Goal: Transaction & Acquisition: Purchase product/service

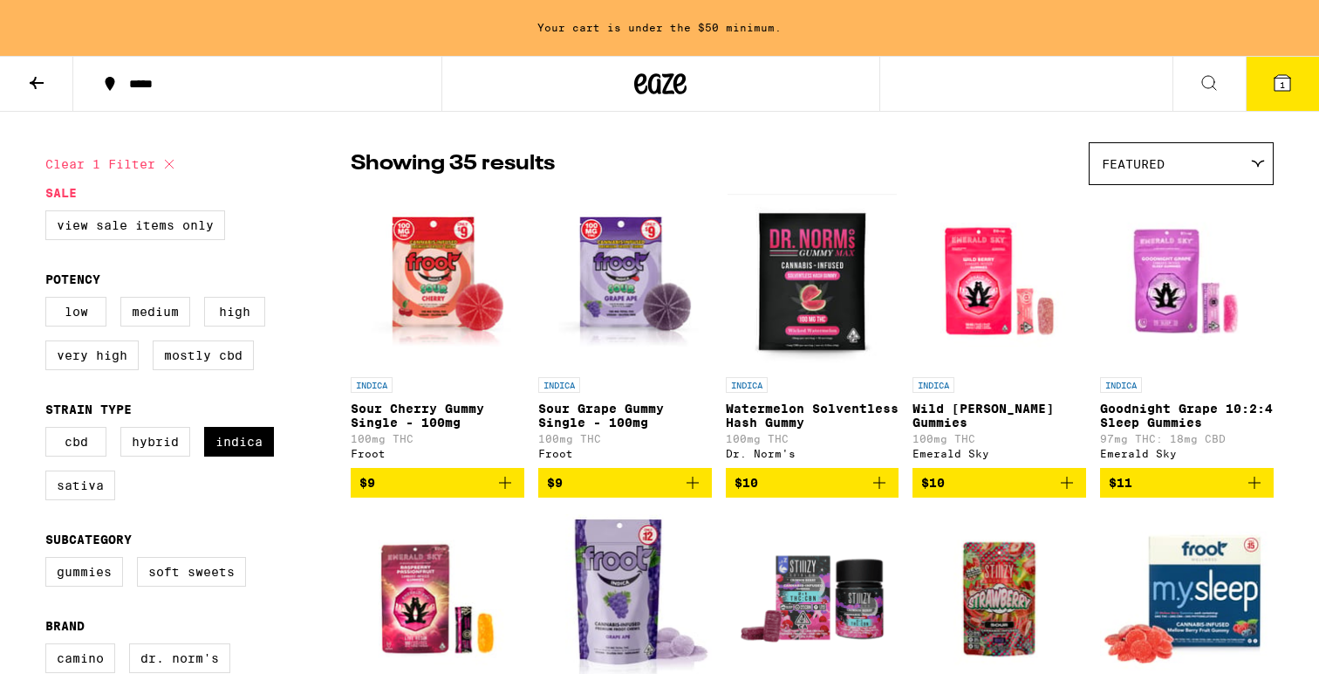
scroll to position [108, 0]
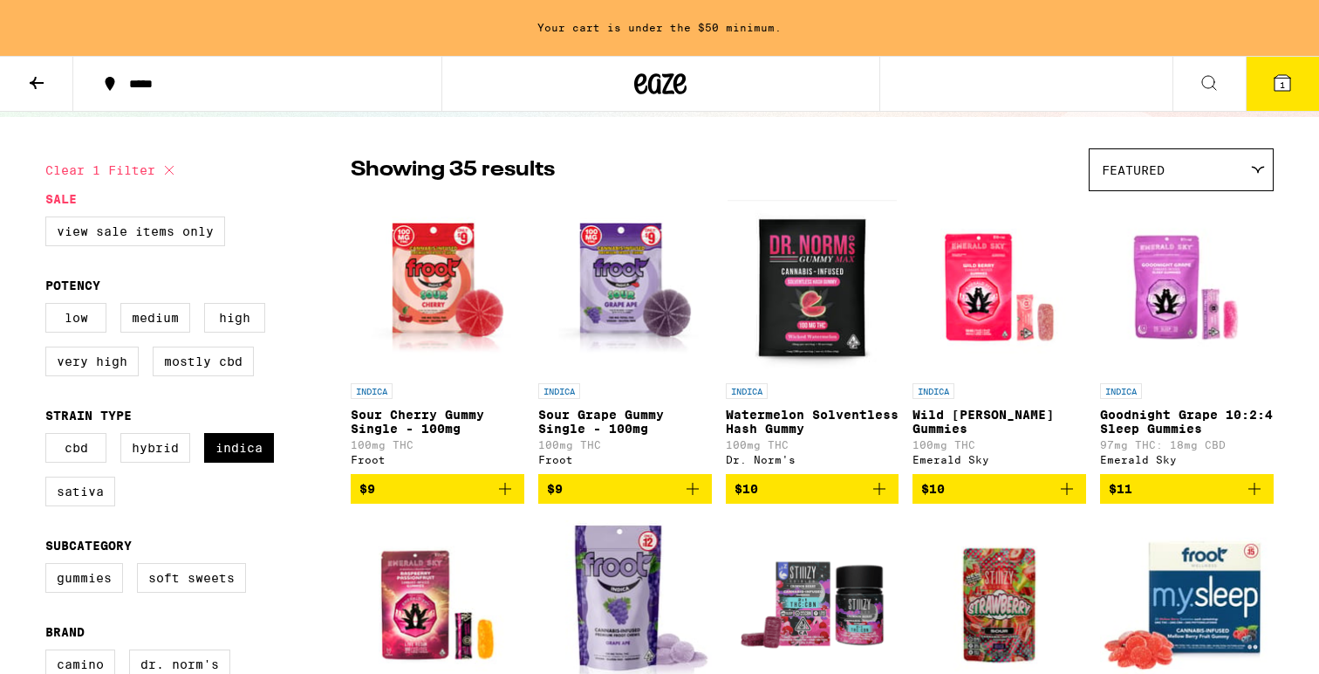
click at [1286, 84] on icon at bounding box center [1283, 83] width 16 height 16
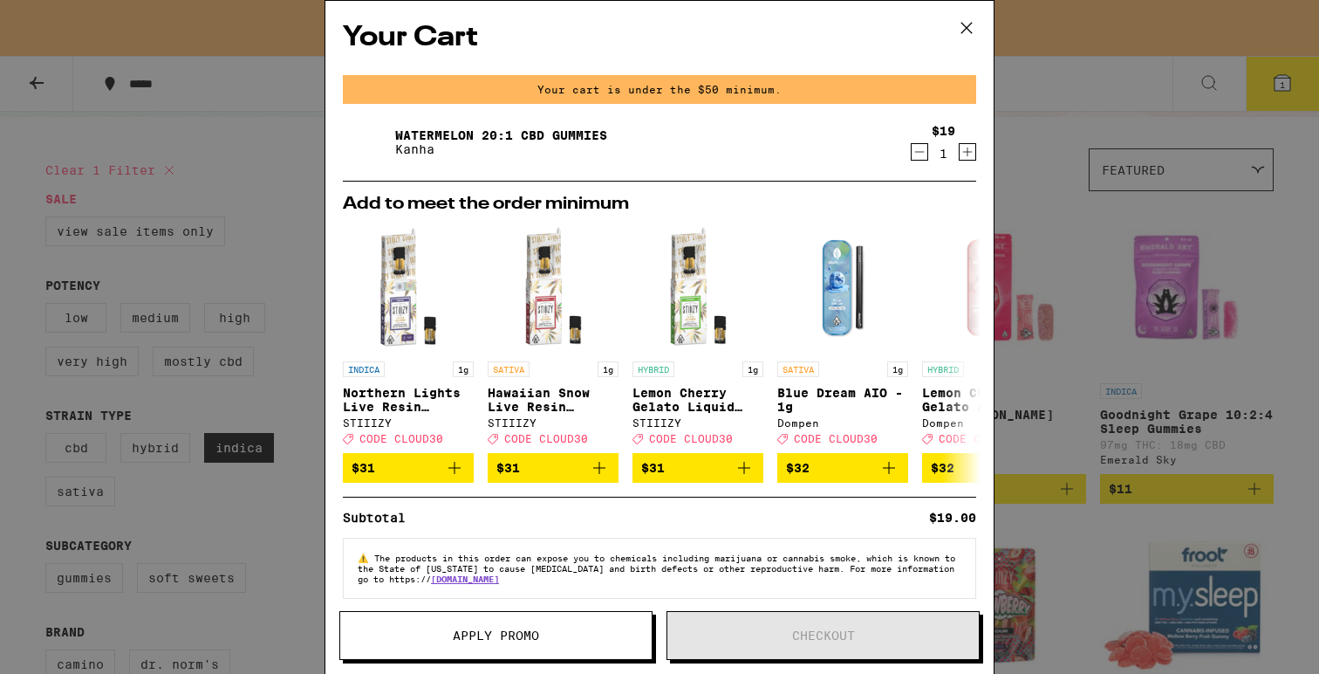
click at [968, 24] on icon at bounding box center [967, 28] width 26 height 26
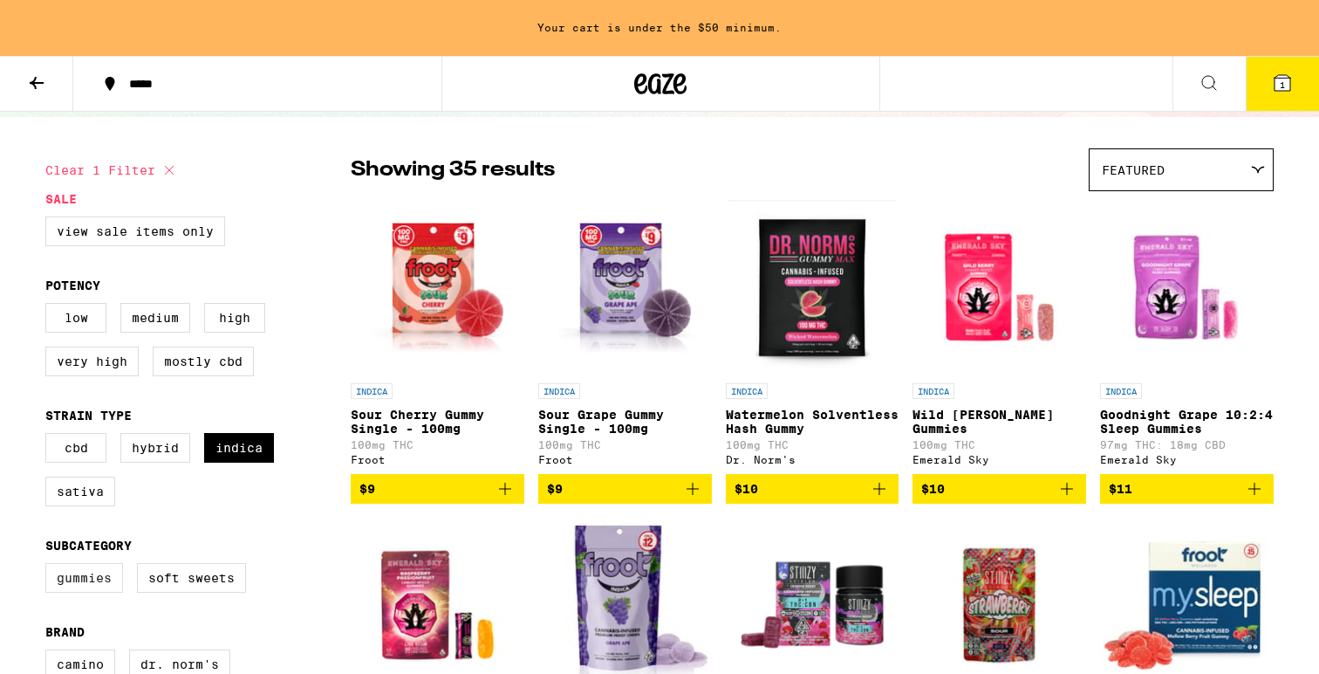
click at [85, 592] on label "Gummies" at bounding box center [84, 578] width 78 height 30
click at [50, 566] on input "Gummies" at bounding box center [49, 565] width 1 height 1
checkbox input "true"
click at [219, 462] on label "Indica" at bounding box center [239, 448] width 70 height 30
click at [50, 436] on input "Indica" at bounding box center [49, 435] width 1 height 1
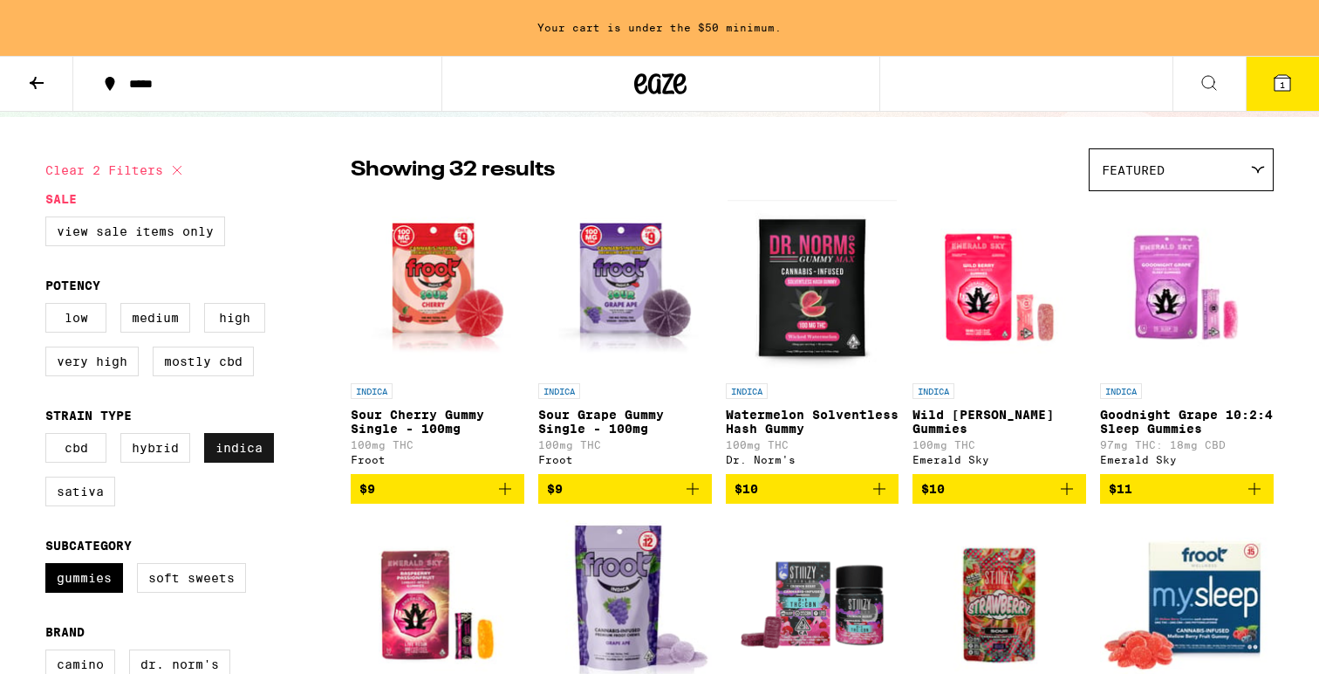
checkbox input "false"
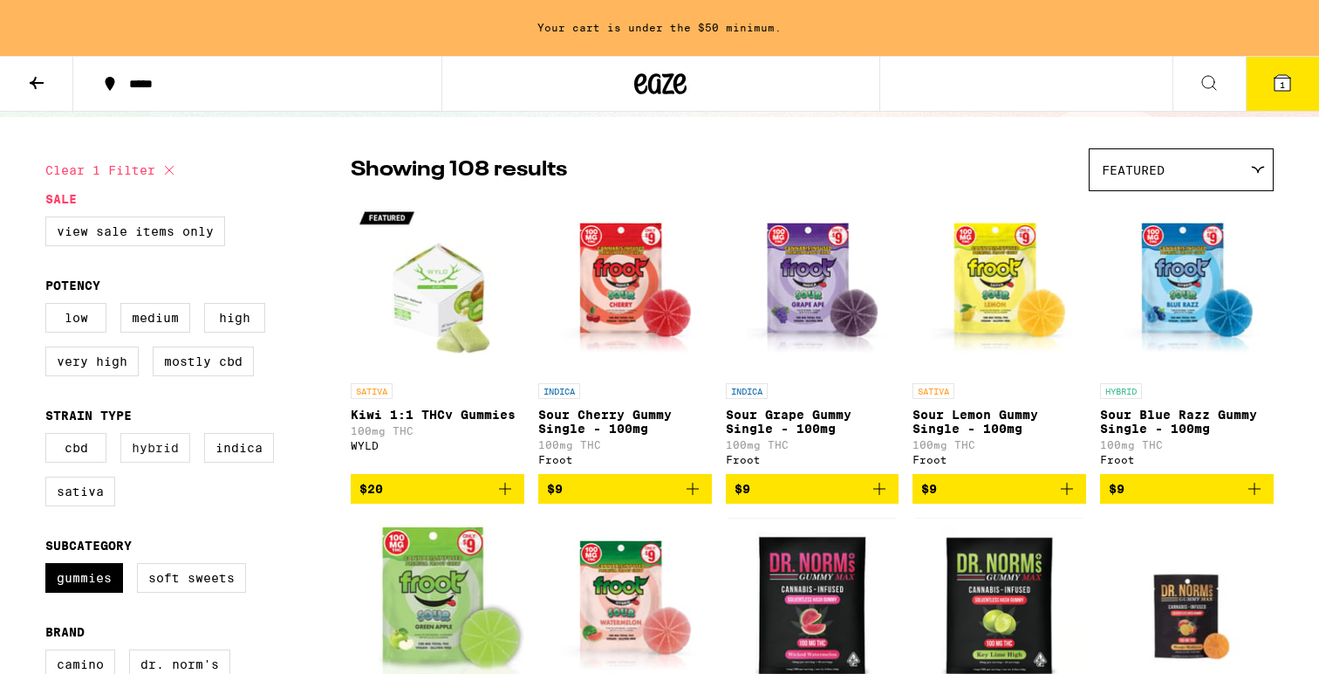
click at [172, 462] on label "Hybrid" at bounding box center [155, 448] width 70 height 30
click at [50, 436] on input "Hybrid" at bounding box center [49, 435] width 1 height 1
checkbox input "true"
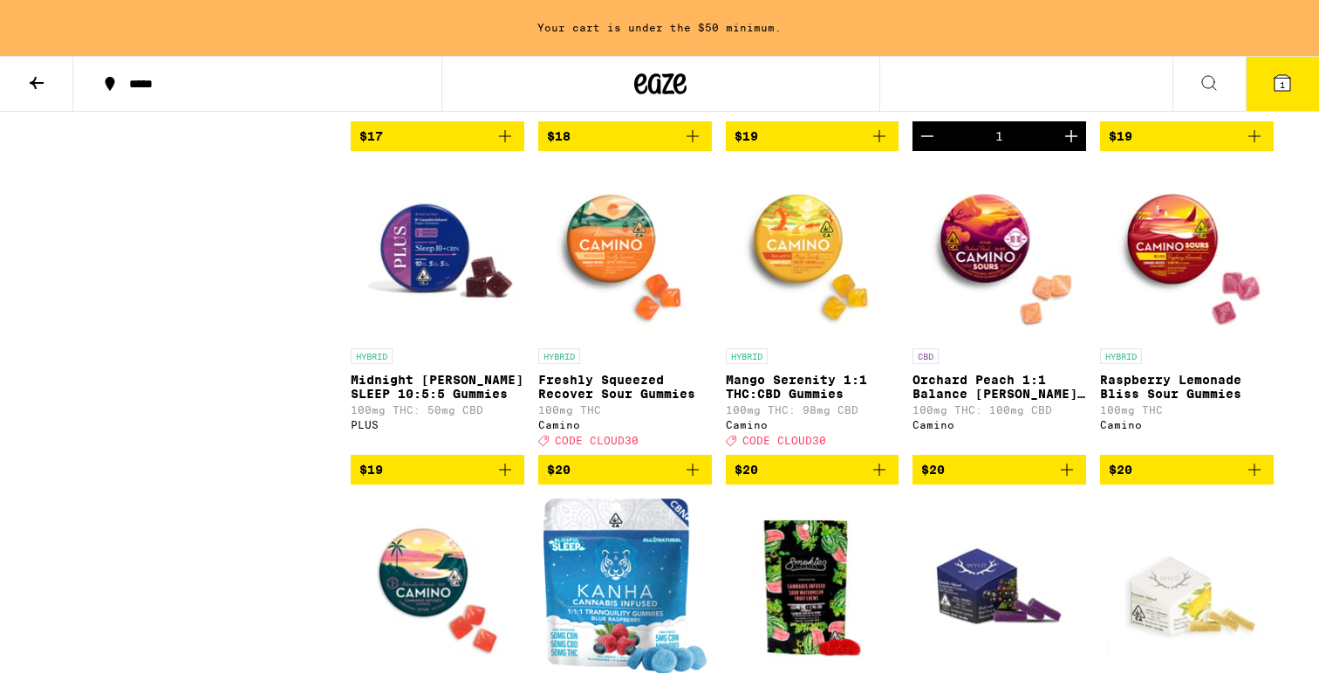
scroll to position [1412, 0]
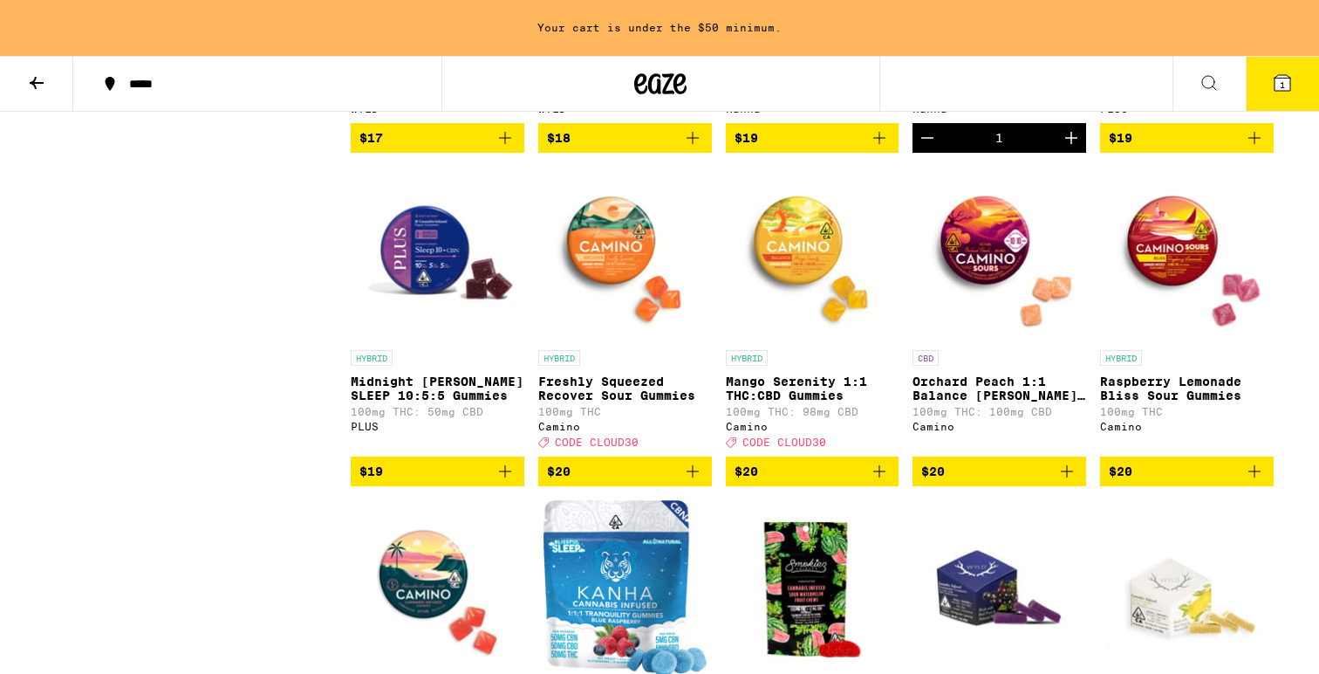
click at [797, 273] on img "Open page for Mango Serenity 1:1 THC:CBD Gummies from Camino" at bounding box center [813, 254] width 174 height 175
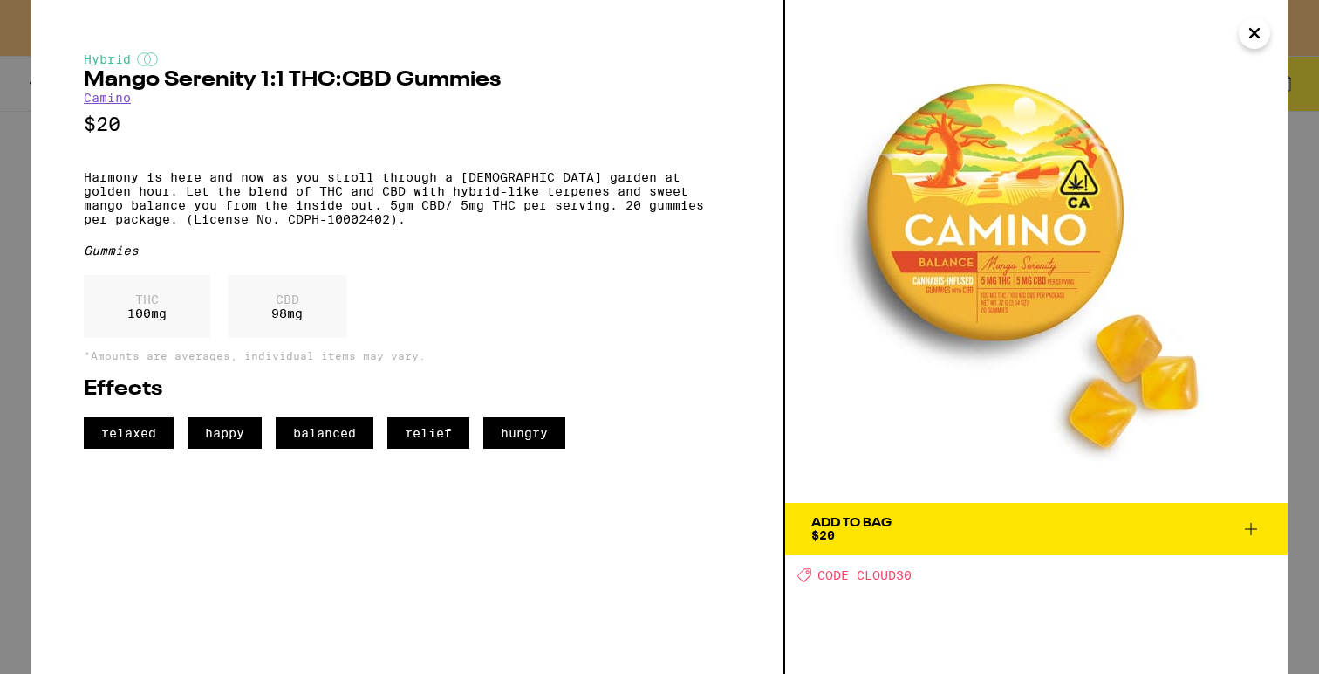
click at [845, 522] on div "Add To Bag" at bounding box center [851, 523] width 80 height 12
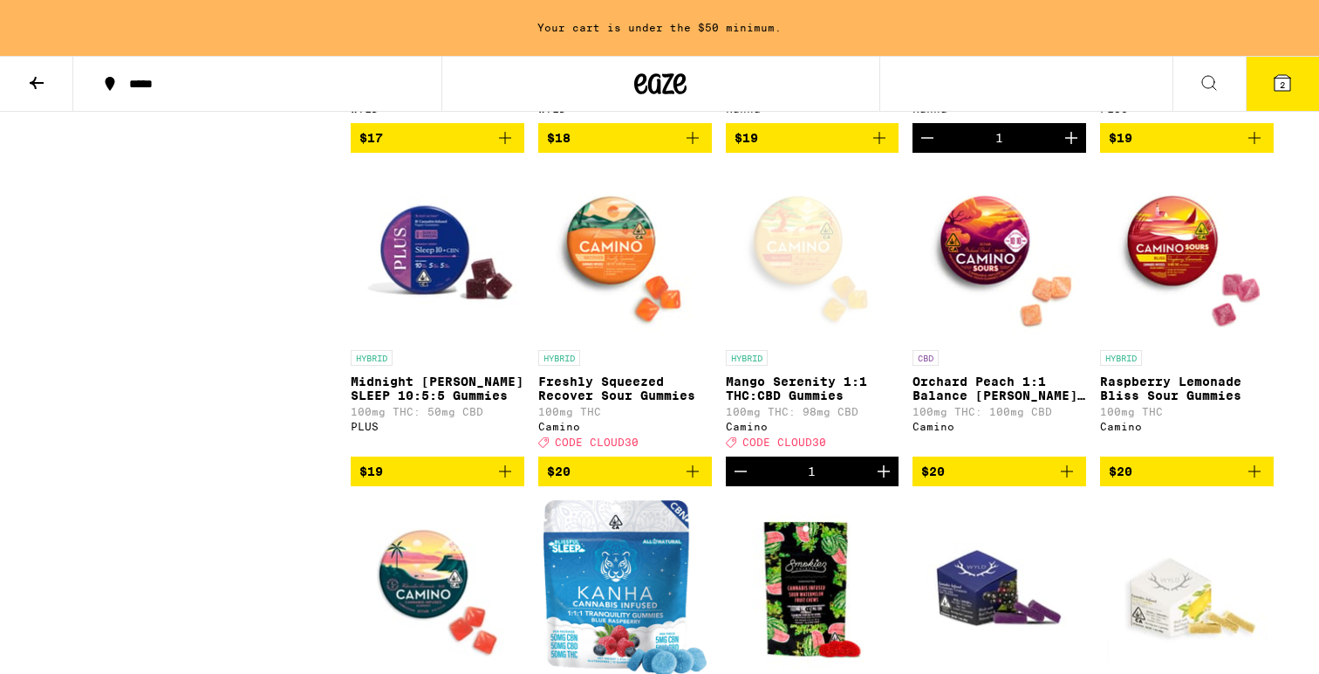
click at [1269, 103] on button "2" at bounding box center [1282, 84] width 73 height 54
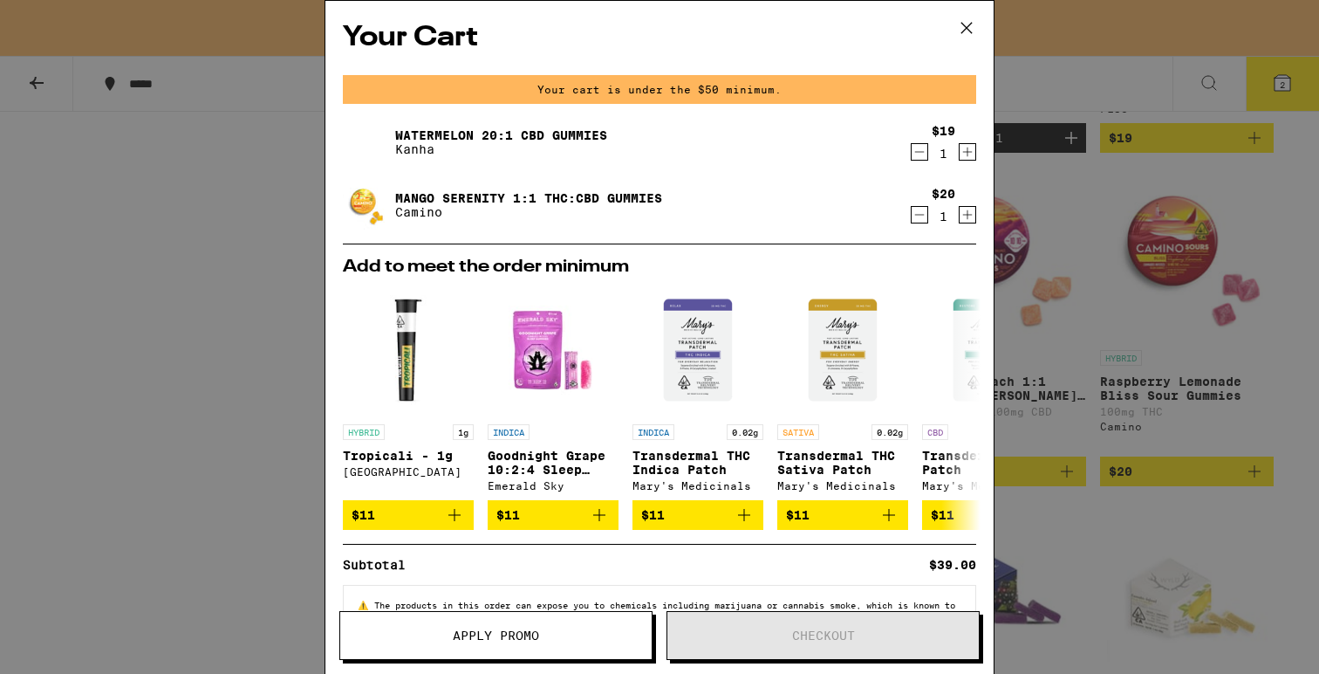
click at [538, 618] on button "Apply Promo" at bounding box center [495, 635] width 313 height 49
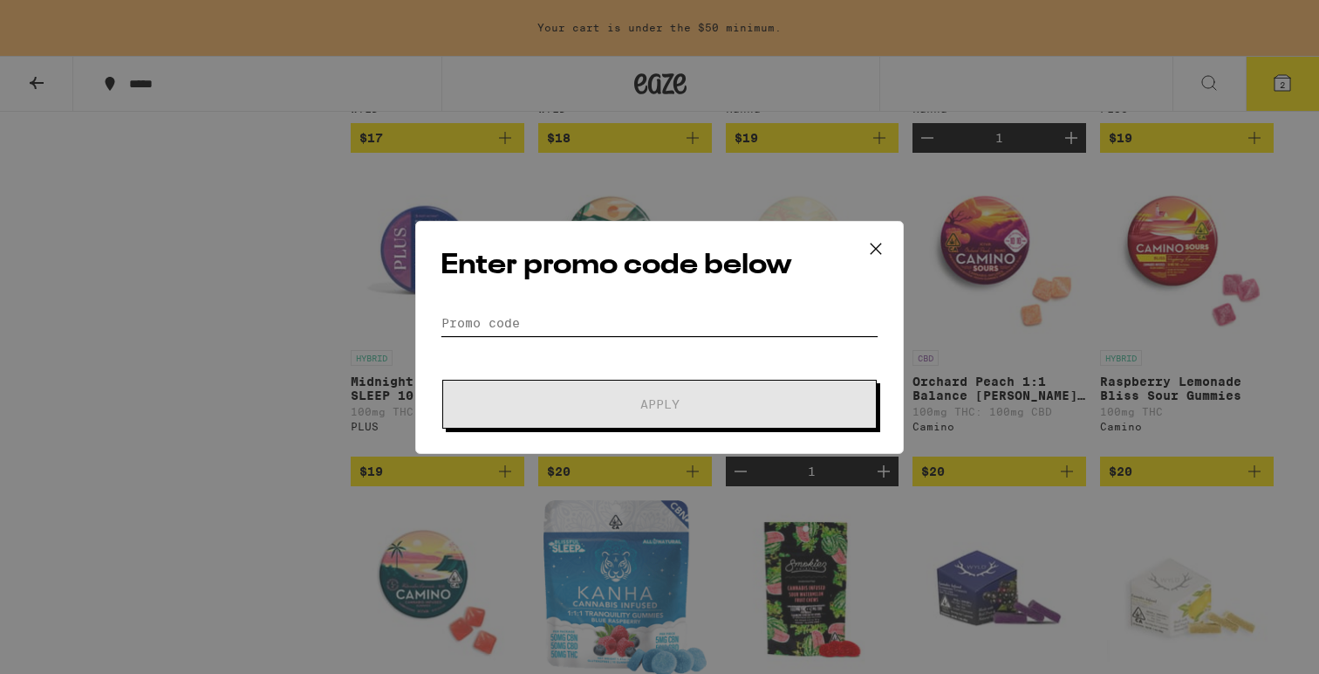
click at [524, 323] on input "Promo Code" at bounding box center [660, 323] width 438 height 26
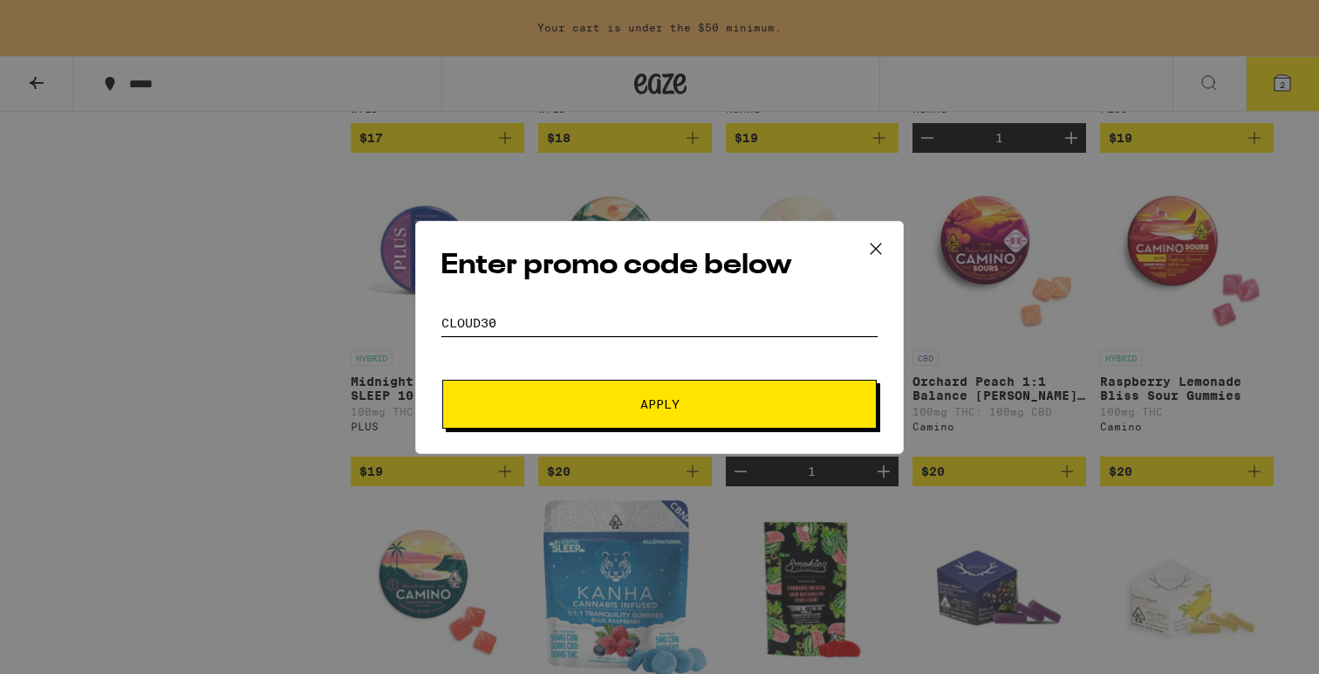
type input "cloud30"
click at [670, 417] on button "Apply" at bounding box center [659, 404] width 435 height 49
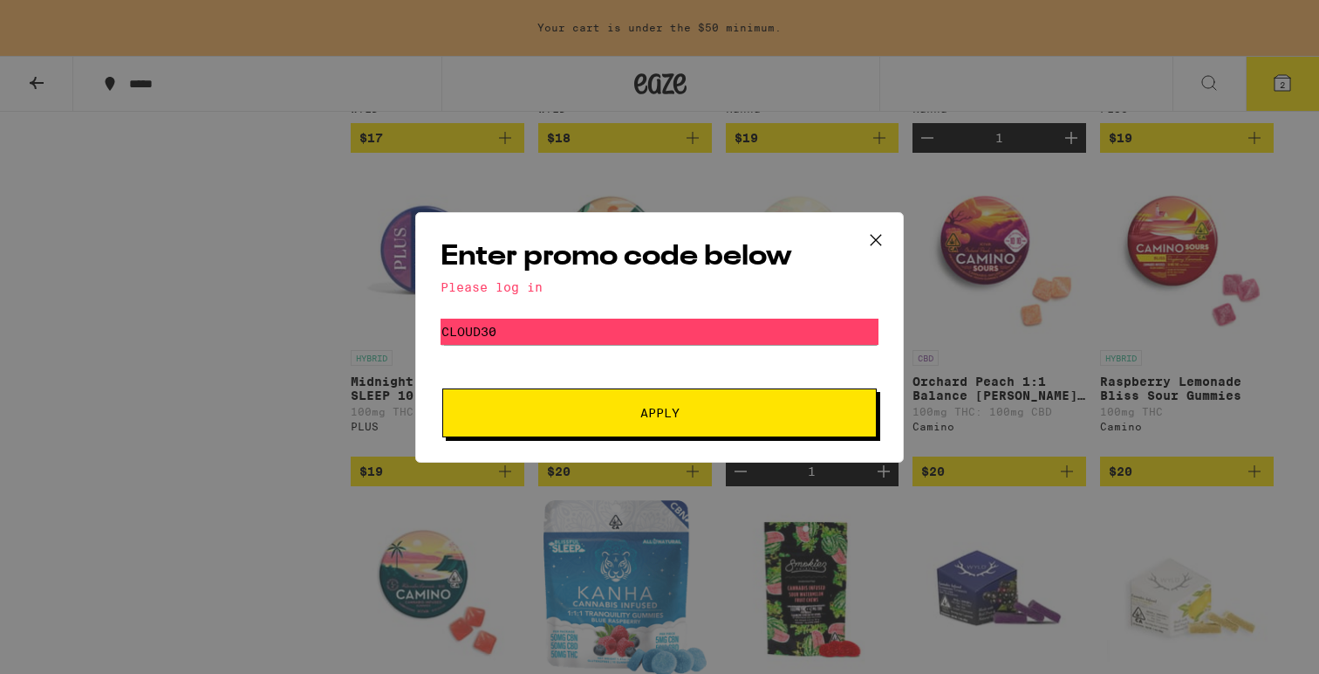
click at [885, 233] on icon at bounding box center [876, 240] width 26 height 26
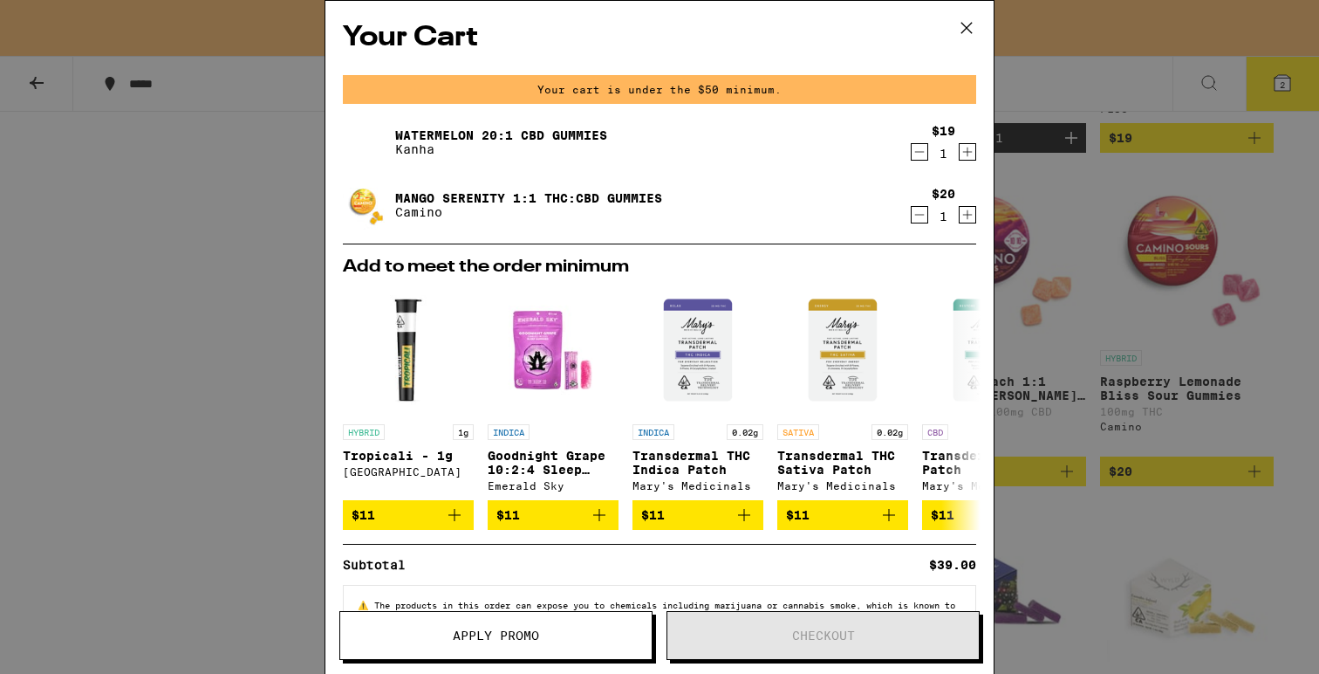
click at [970, 16] on icon at bounding box center [967, 28] width 26 height 26
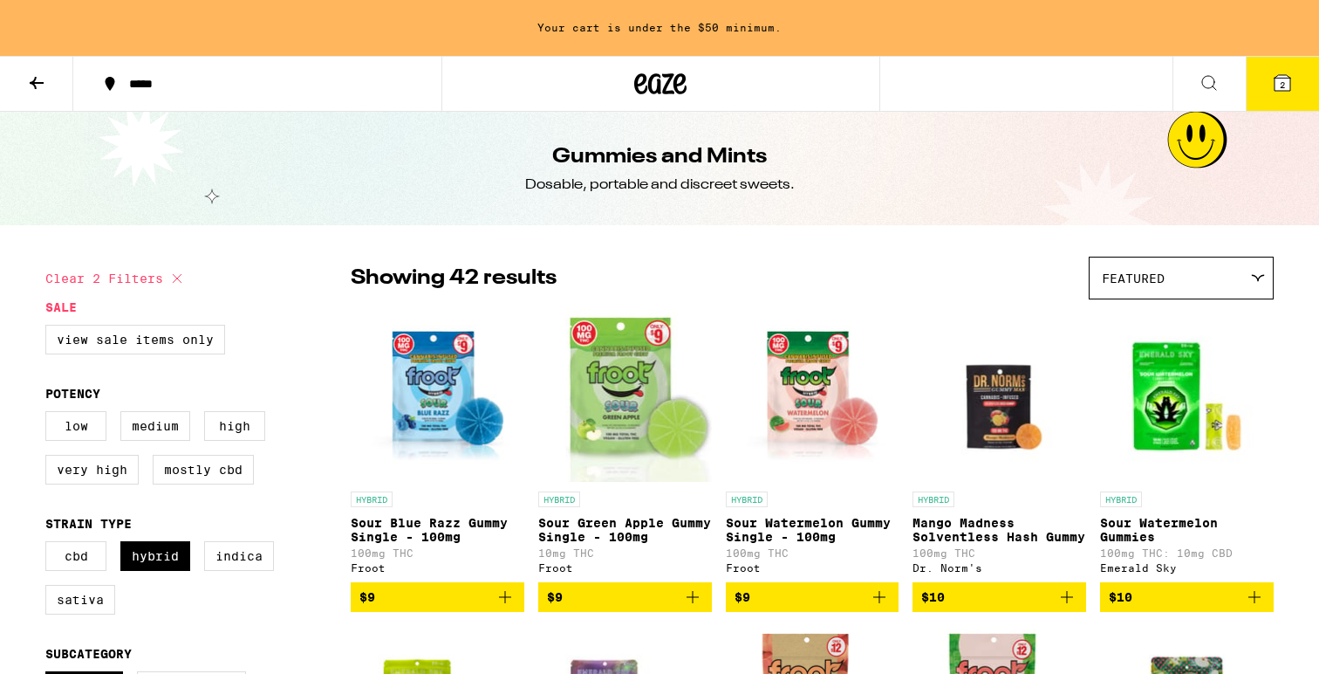
click at [1274, 75] on icon at bounding box center [1282, 82] width 21 height 21
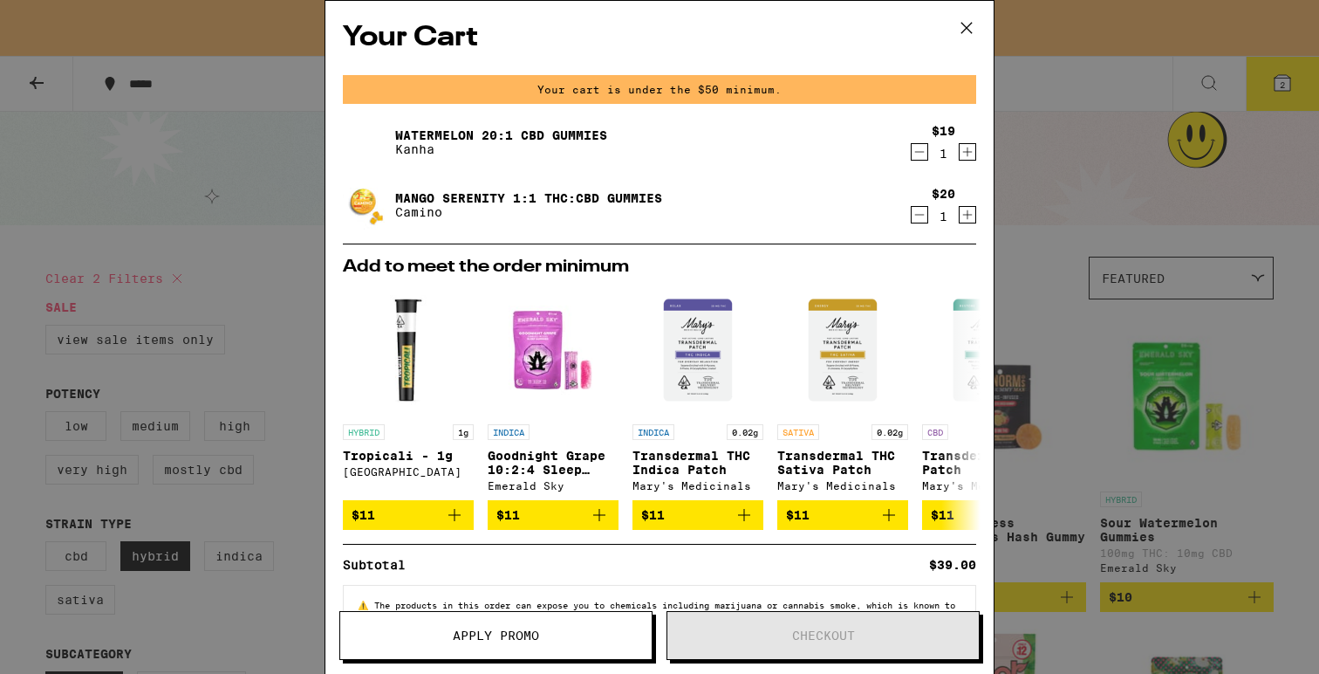
click at [968, 28] on icon at bounding box center [967, 28] width 26 height 26
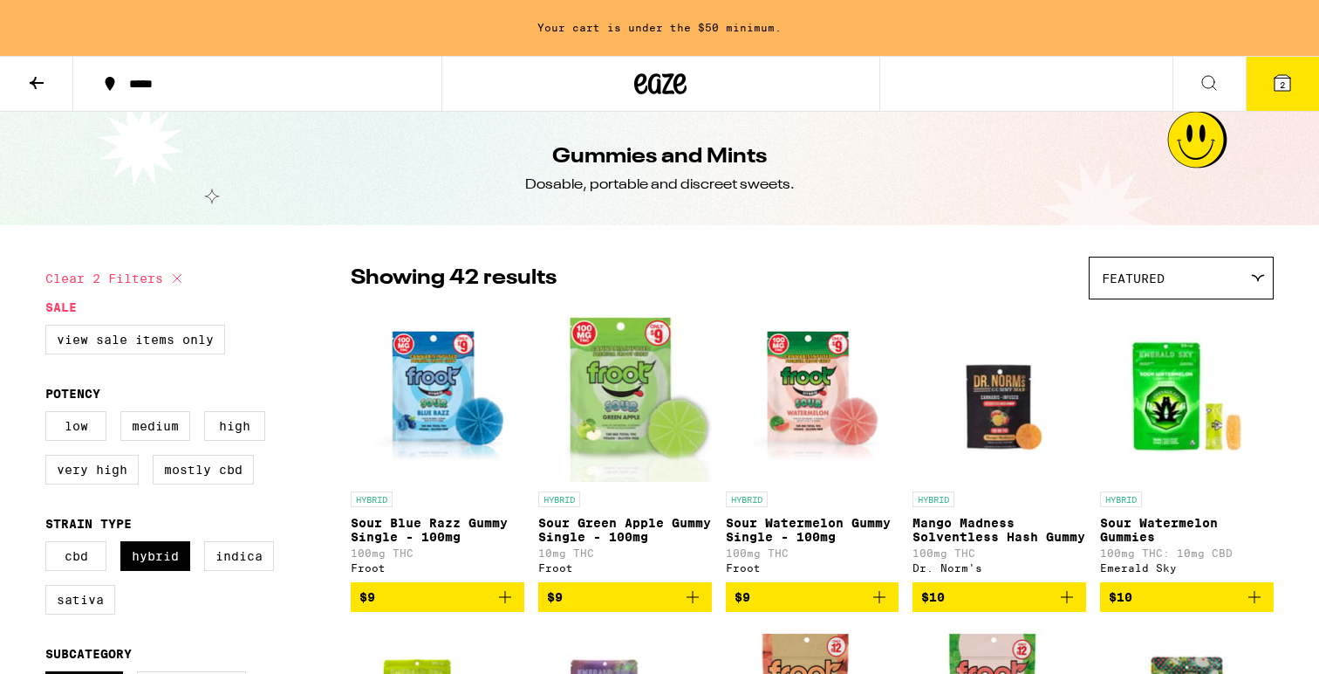
click at [1273, 86] on icon at bounding box center [1282, 82] width 21 height 21
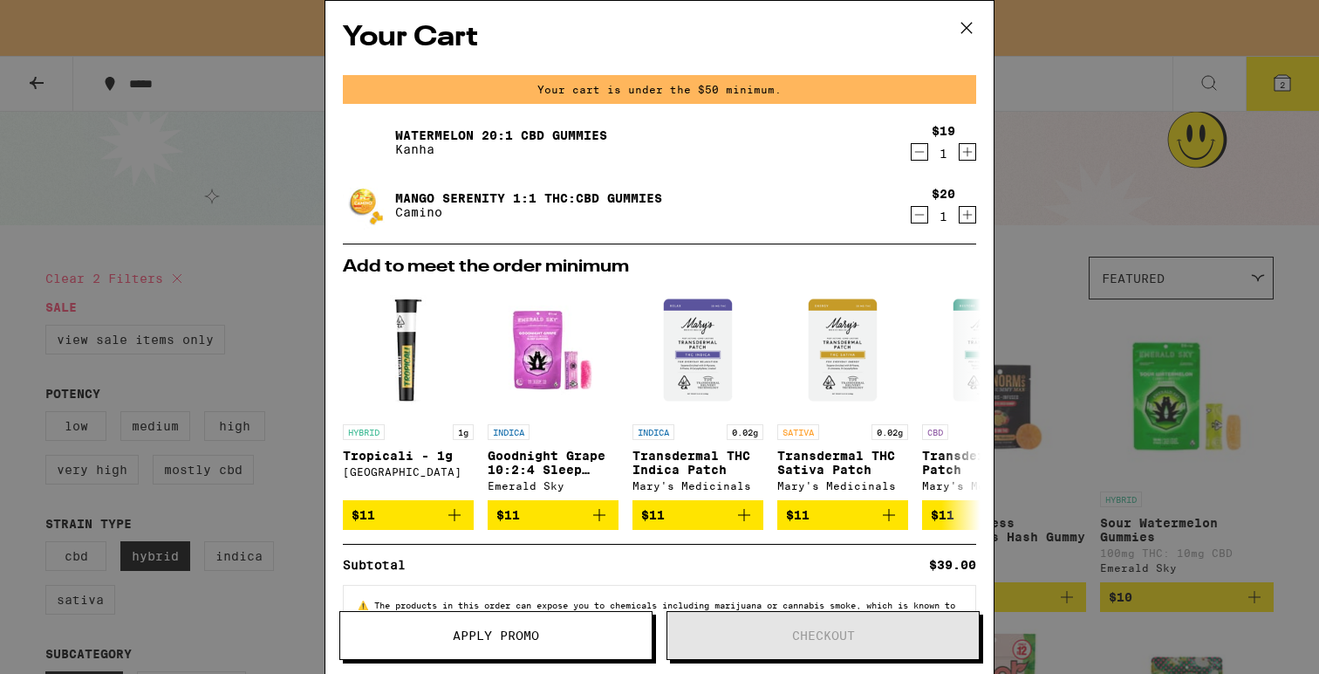
click at [527, 629] on span "Apply Promo" at bounding box center [496, 635] width 86 height 12
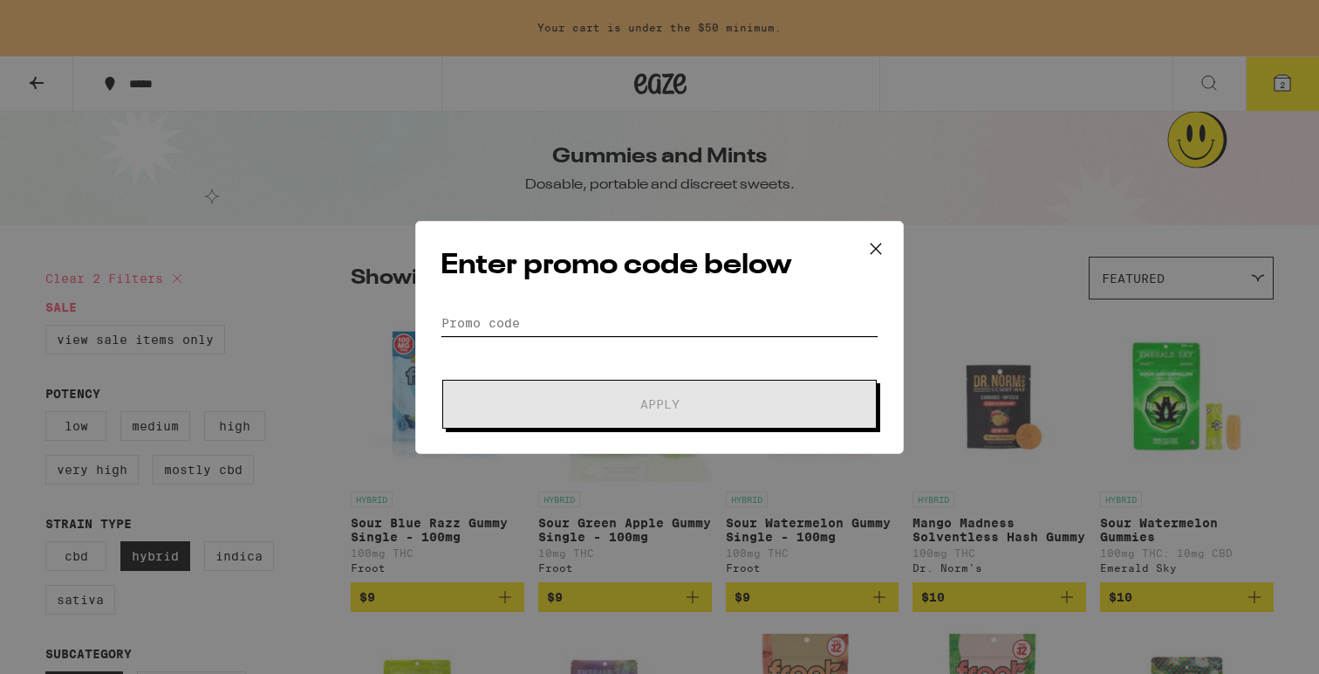
click at [514, 323] on input "Promo Code" at bounding box center [660, 323] width 438 height 26
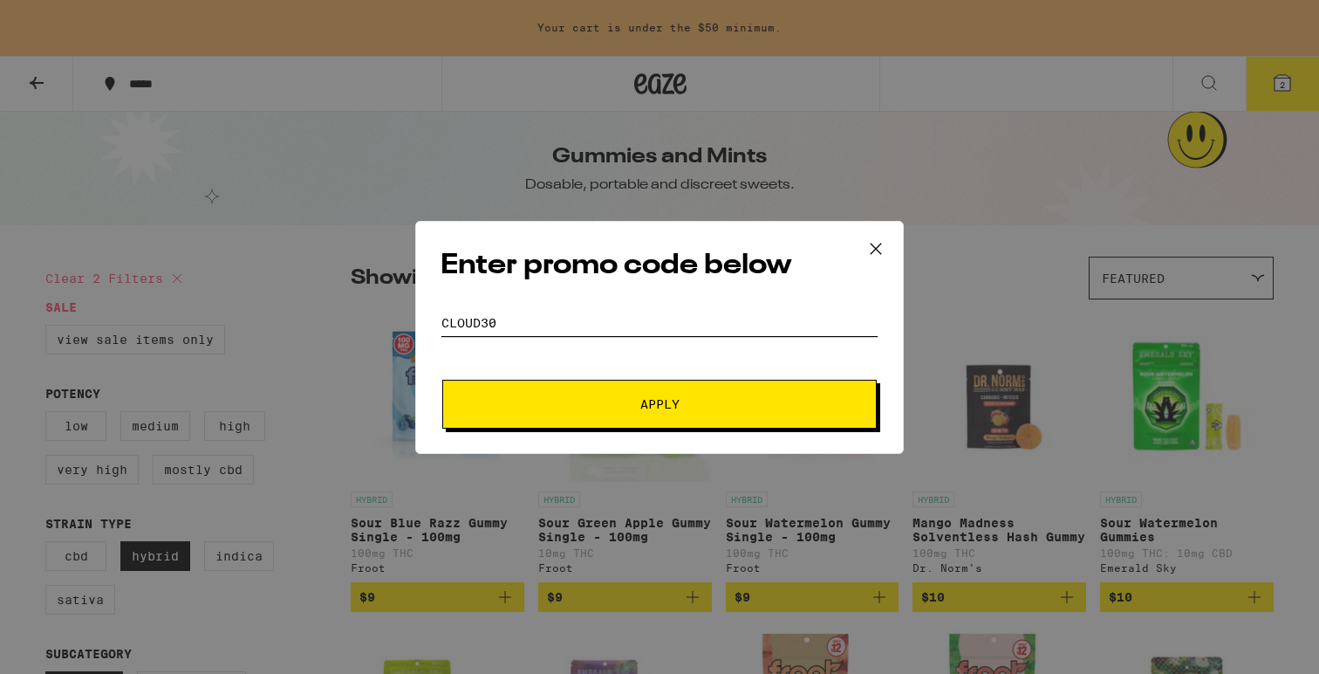
type input "cloud30"
click at [442, 380] on button "Apply" at bounding box center [659, 404] width 435 height 49
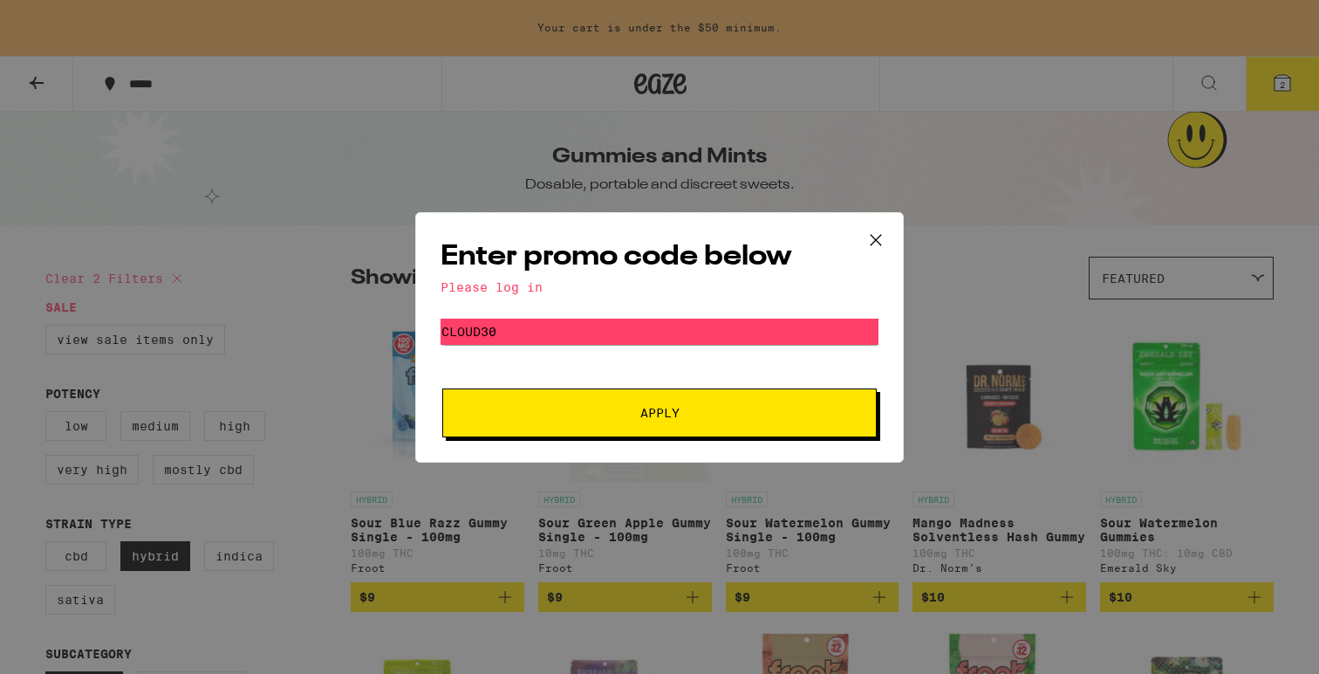
click at [527, 400] on button "Apply" at bounding box center [659, 412] width 435 height 49
click at [866, 237] on icon at bounding box center [876, 240] width 26 height 26
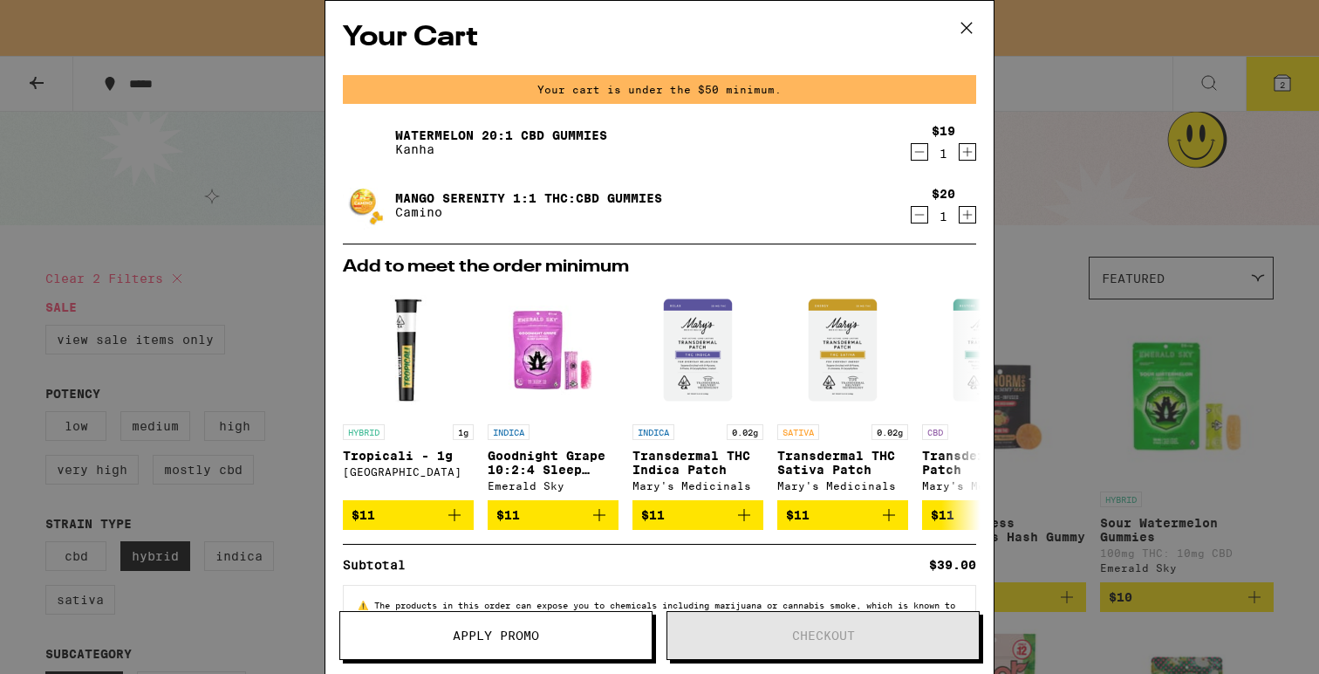
click at [974, 33] on icon at bounding box center [967, 28] width 26 height 26
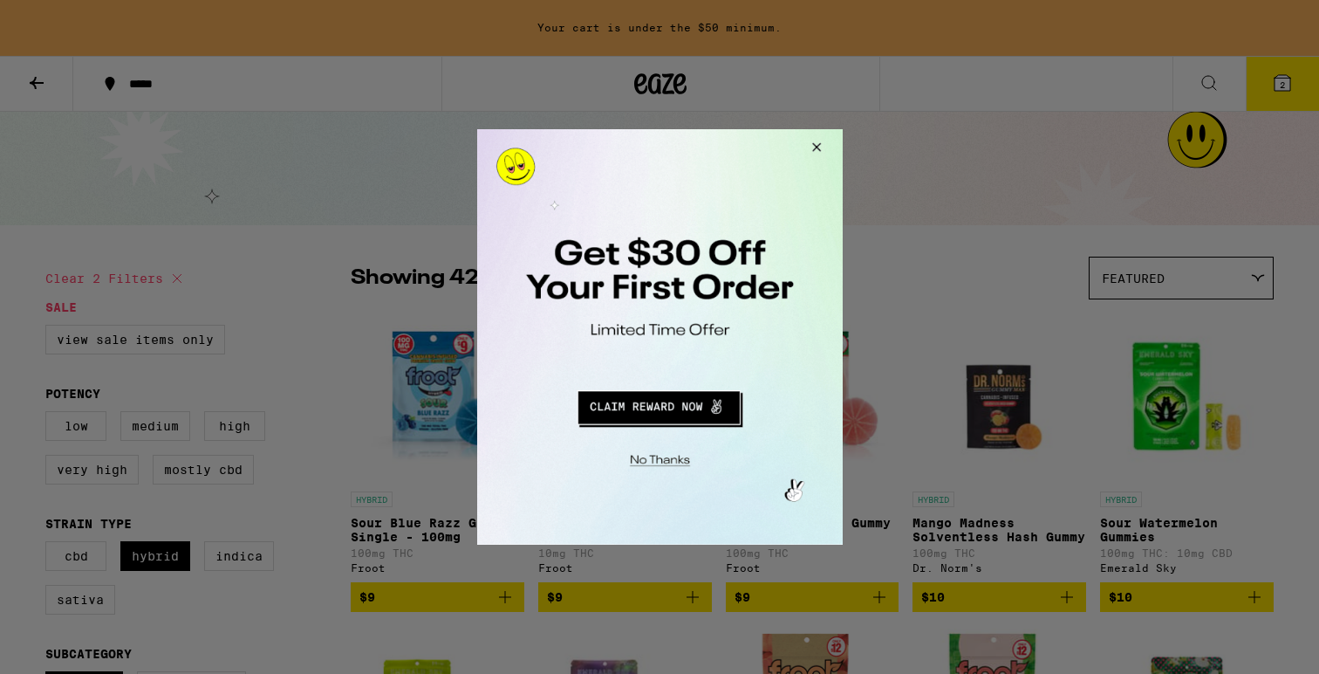
click at [708, 403] on button "Redirect to URL" at bounding box center [658, 405] width 304 height 42
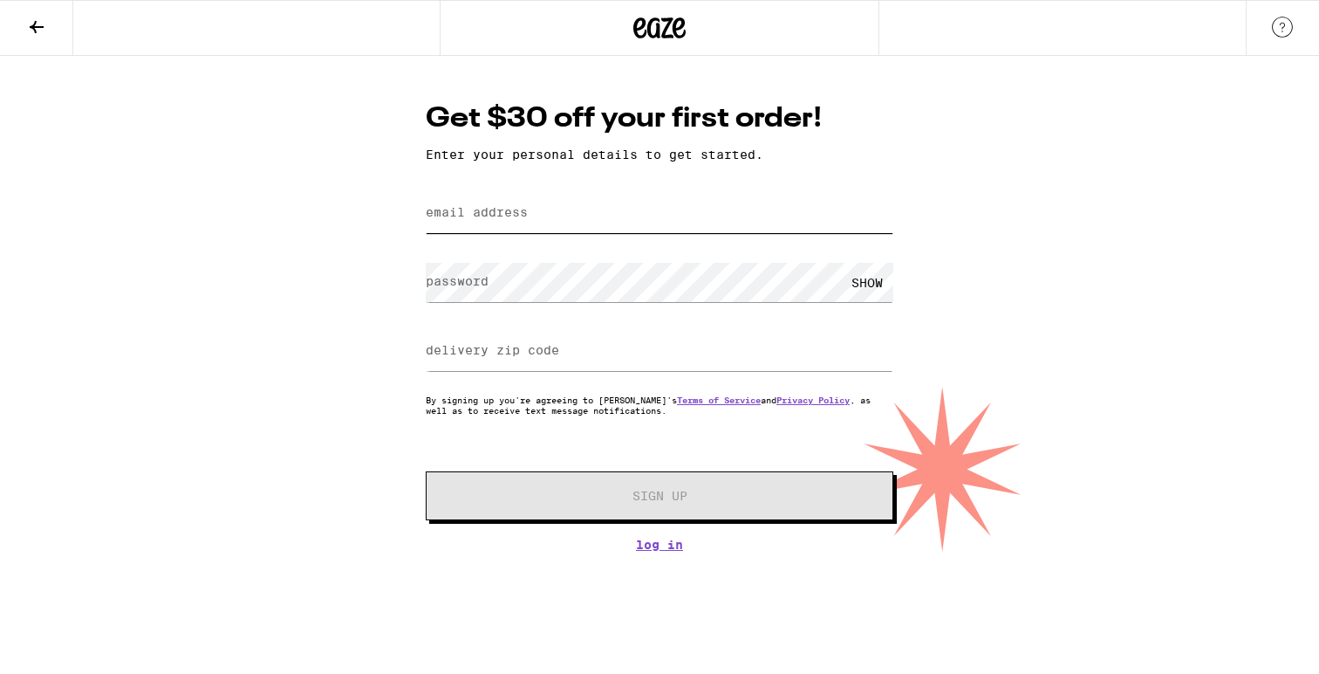
click at [588, 219] on input "email address" at bounding box center [660, 213] width 468 height 39
type input "[EMAIL_ADDRESS][DOMAIN_NAME]"
click at [544, 346] on label "delivery zip code" at bounding box center [492, 350] width 133 height 14
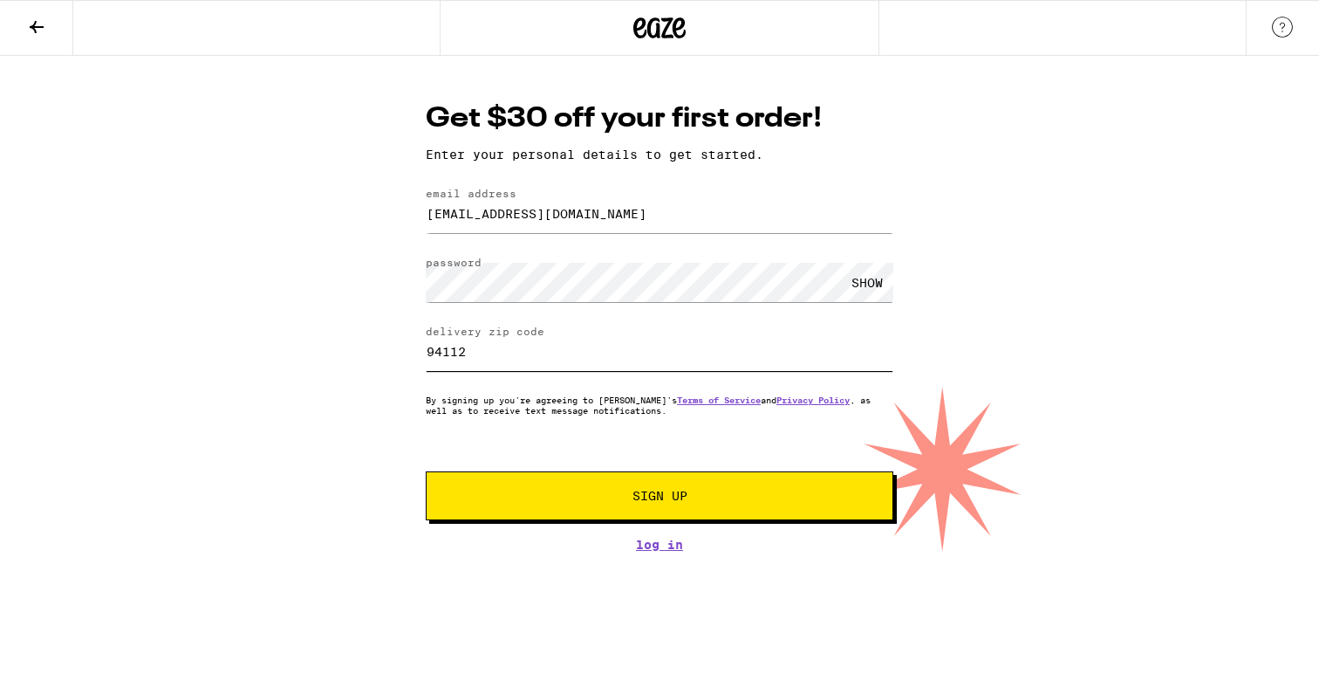
type input "94112"
click at [859, 274] on div "SHOW" at bounding box center [867, 282] width 52 height 39
click at [859, 274] on div "HIDE" at bounding box center [867, 282] width 52 height 39
click at [673, 498] on span "Sign Up" at bounding box center [660, 495] width 55 height 12
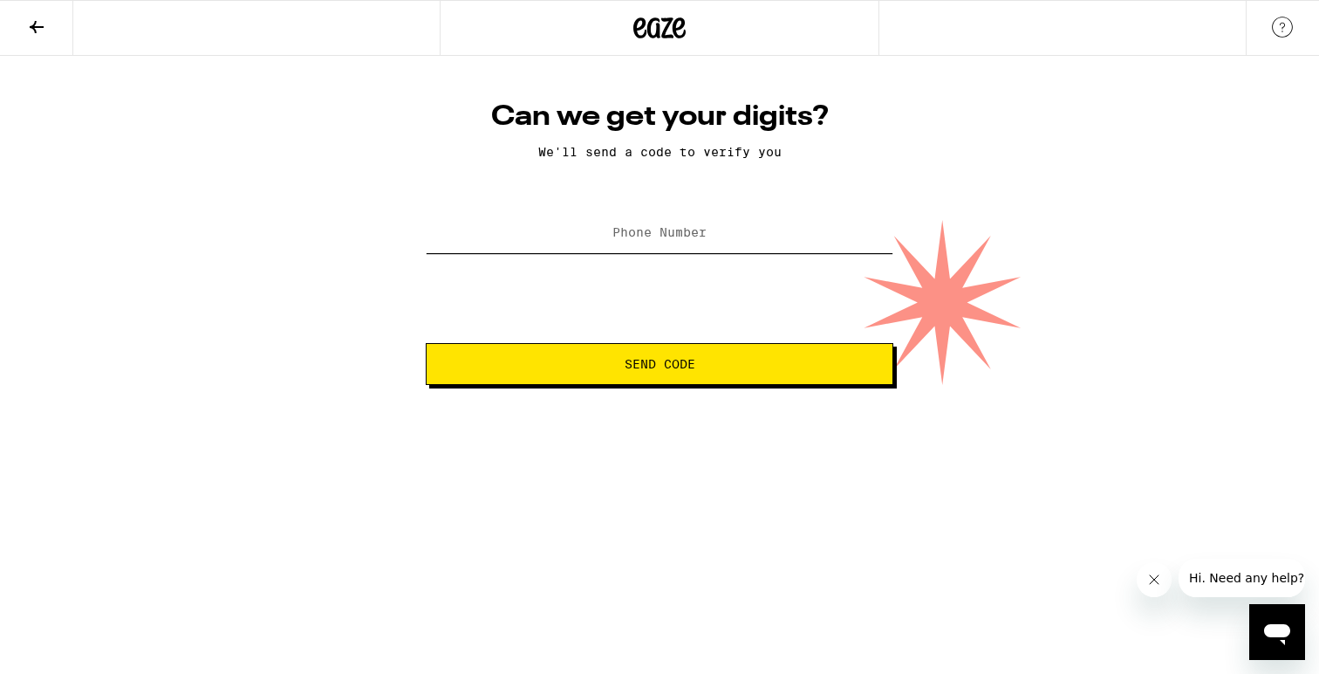
click at [707, 239] on input "Phone Number" at bounding box center [660, 233] width 468 height 39
click at [676, 231] on label "Phone Number" at bounding box center [660, 232] width 94 height 14
type input "[PHONE_NUMBER]"
click at [674, 378] on button "Send Code" at bounding box center [660, 364] width 468 height 42
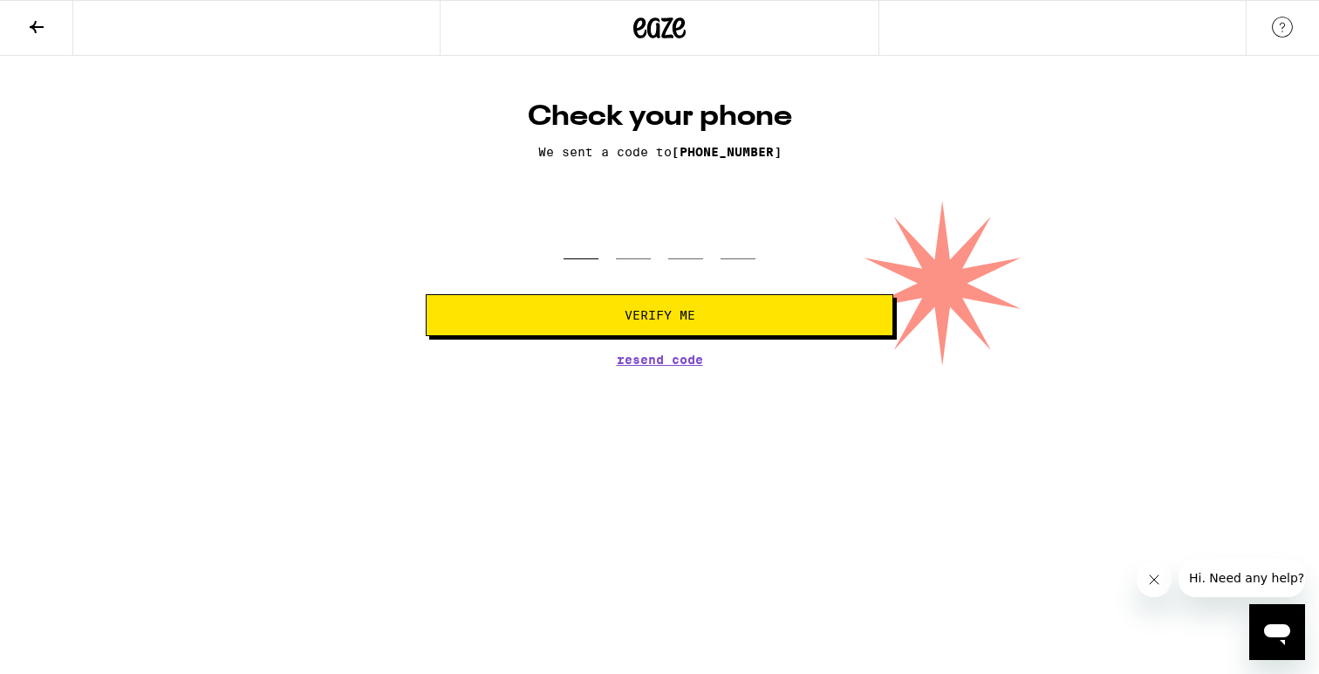
click at [582, 257] on input "tel" at bounding box center [581, 233] width 35 height 51
type input "1"
type input "9"
type input "6"
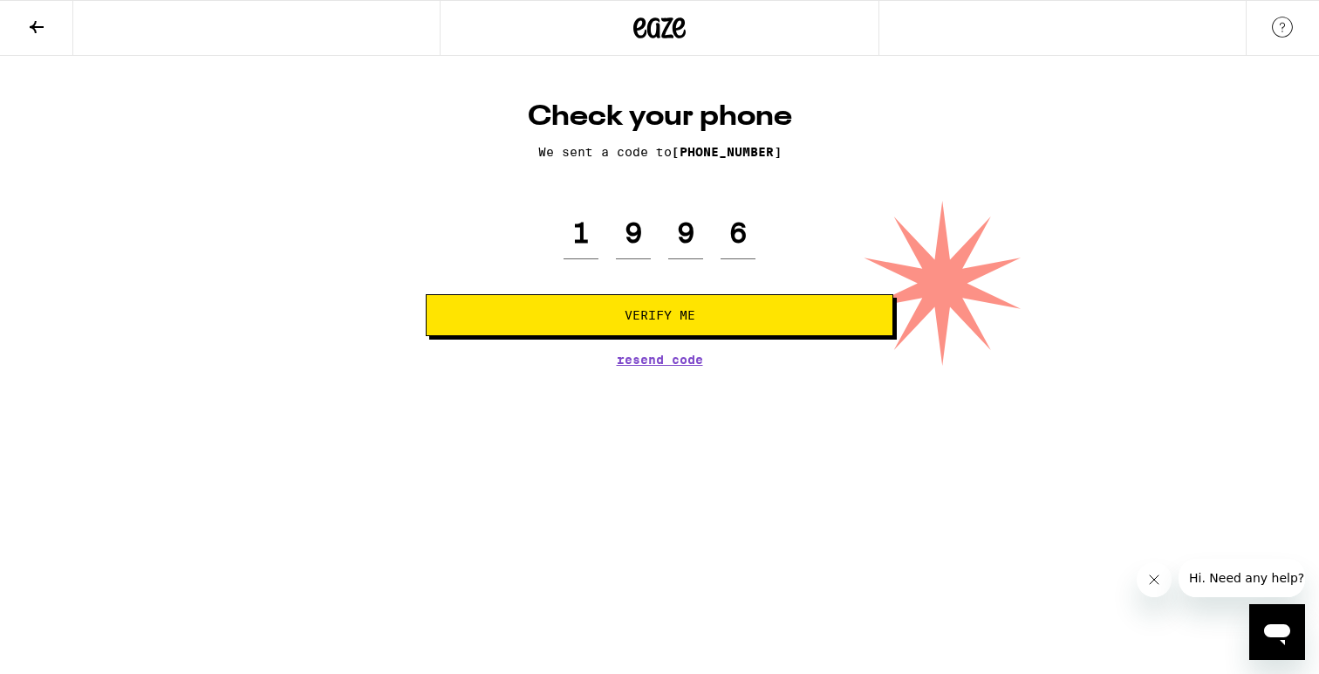
click at [603, 326] on button "Verify Me" at bounding box center [660, 315] width 468 height 42
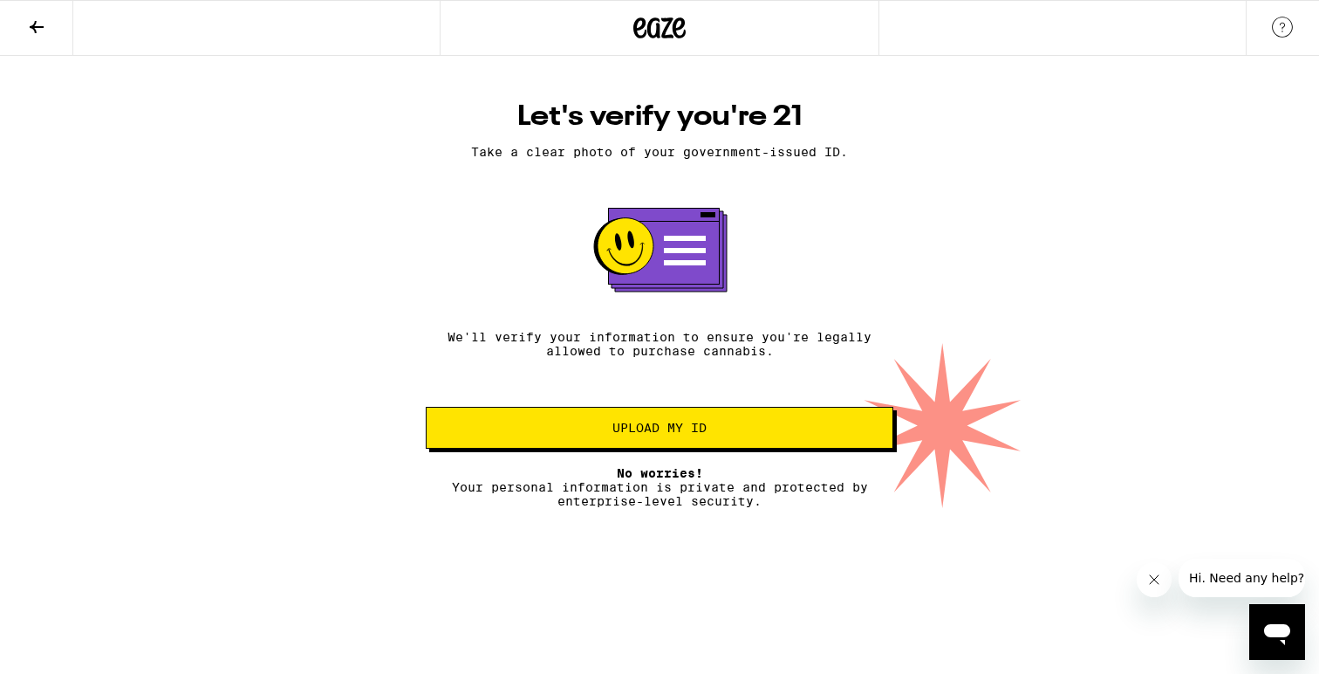
click at [827, 434] on span "Upload my ID" at bounding box center [660, 427] width 438 height 12
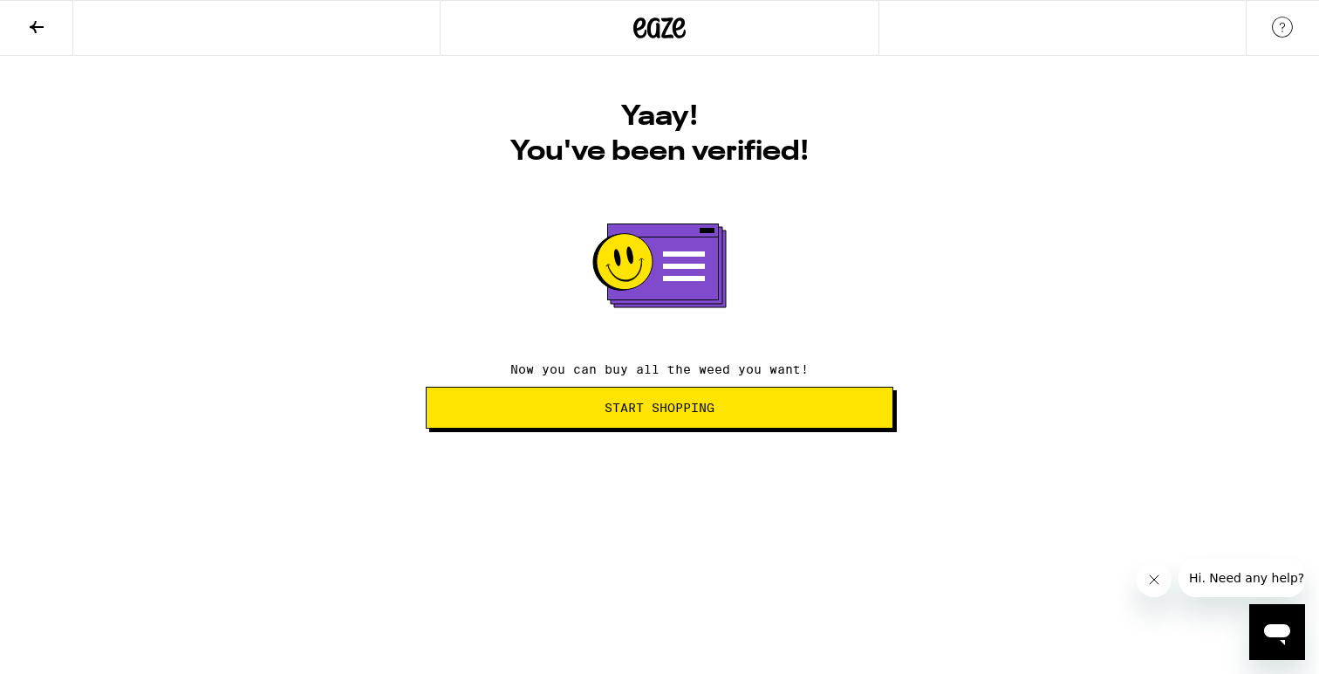
click at [715, 387] on div "Yaay! You've been verified! Now you can buy all the weed you want! Start Shoppi…" at bounding box center [659, 263] width 503 height 329
click at [714, 404] on span "Start Shopping" at bounding box center [660, 407] width 110 height 12
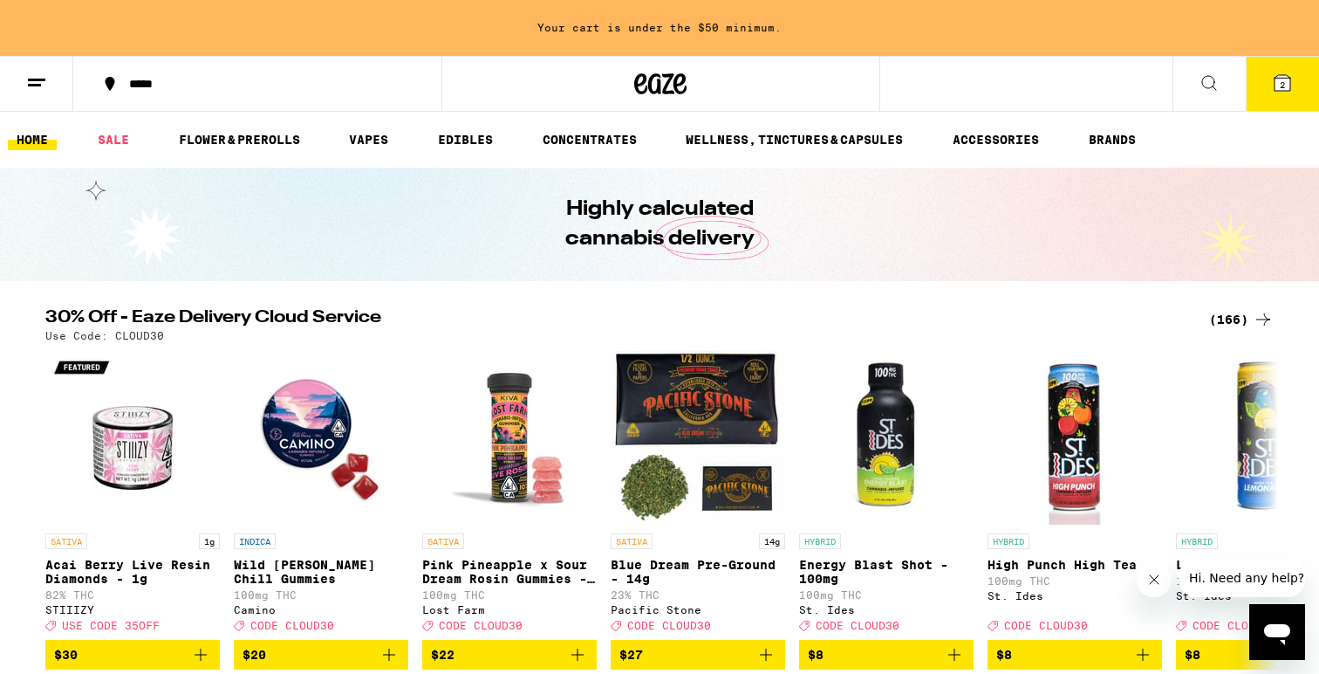
click at [1275, 92] on icon at bounding box center [1282, 82] width 21 height 21
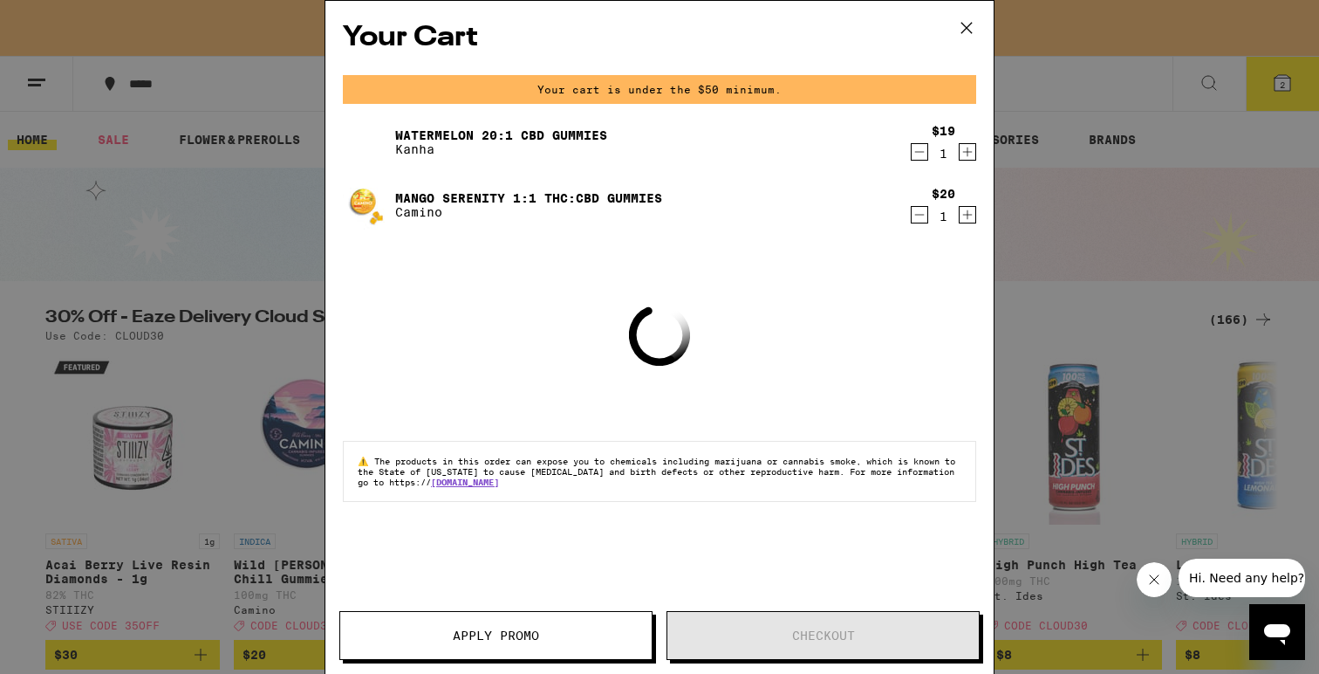
click at [506, 626] on button "Apply Promo" at bounding box center [495, 635] width 313 height 49
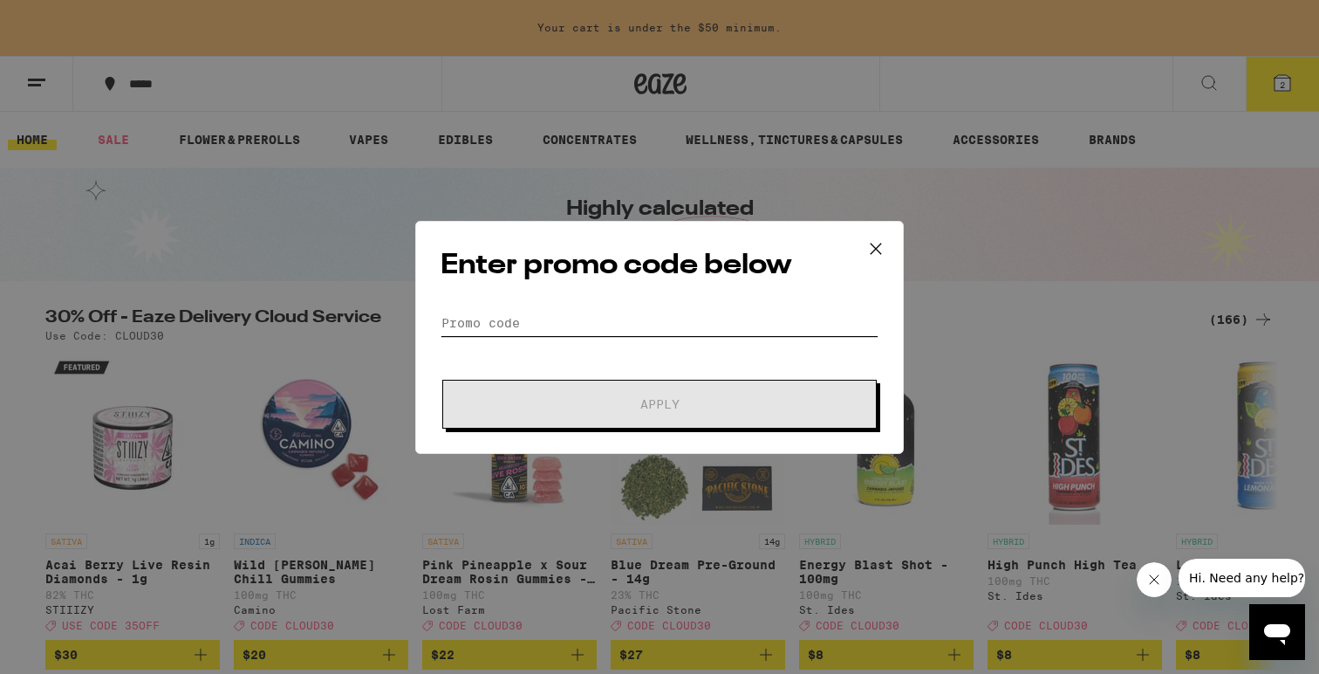
click at [498, 320] on input "Promo Code" at bounding box center [660, 323] width 438 height 26
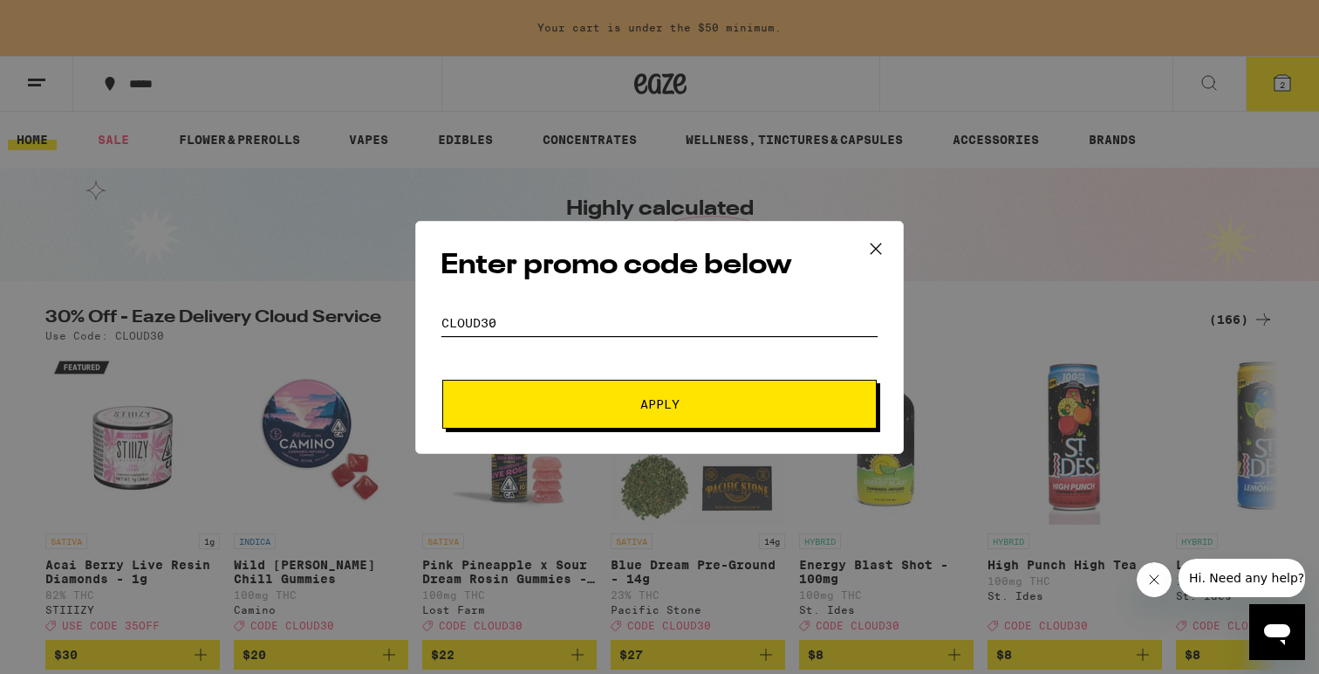
type input "cloud30"
click at [530, 403] on span "Apply" at bounding box center [660, 404] width 314 height 12
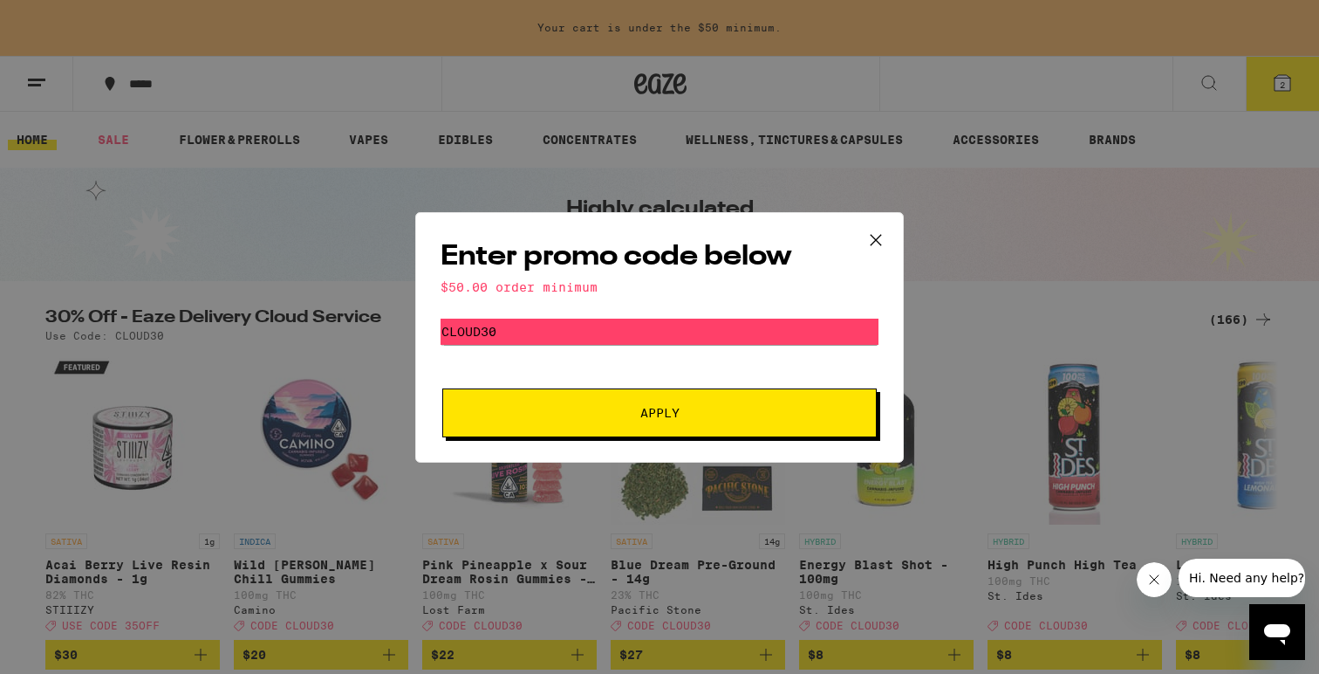
click at [864, 232] on icon at bounding box center [876, 240] width 26 height 26
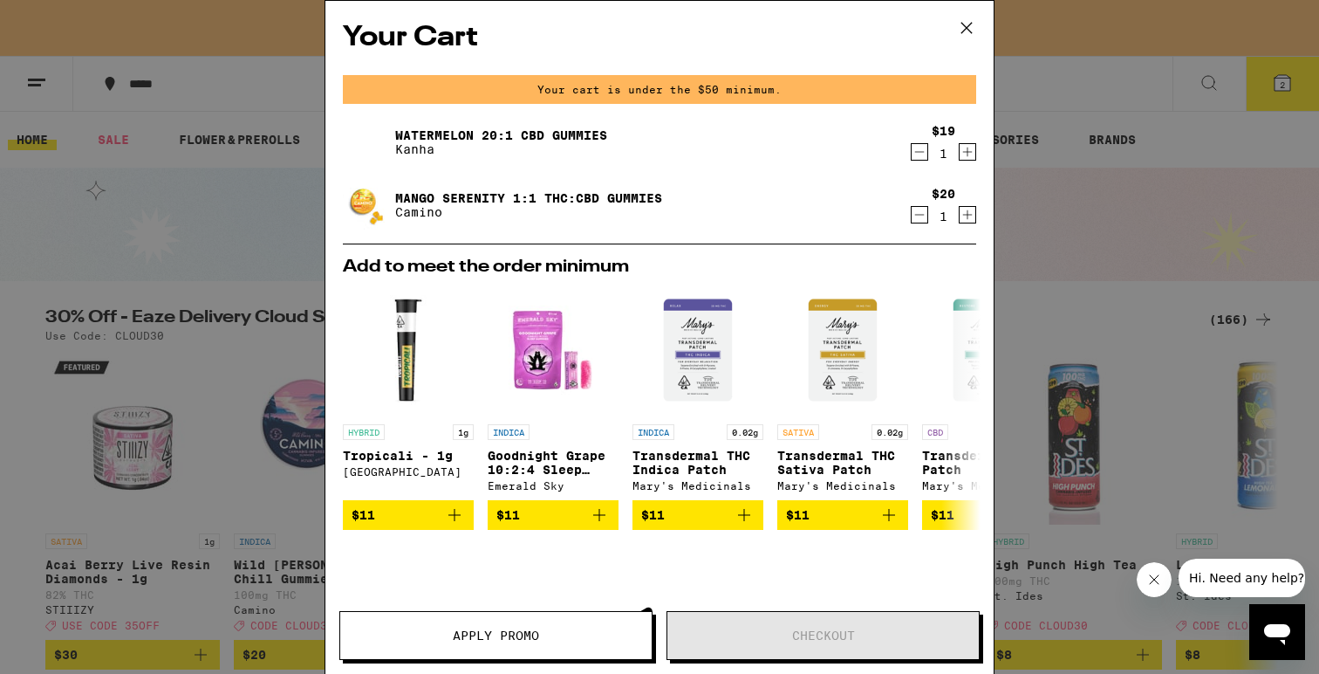
click at [968, 31] on icon at bounding box center [967, 28] width 26 height 26
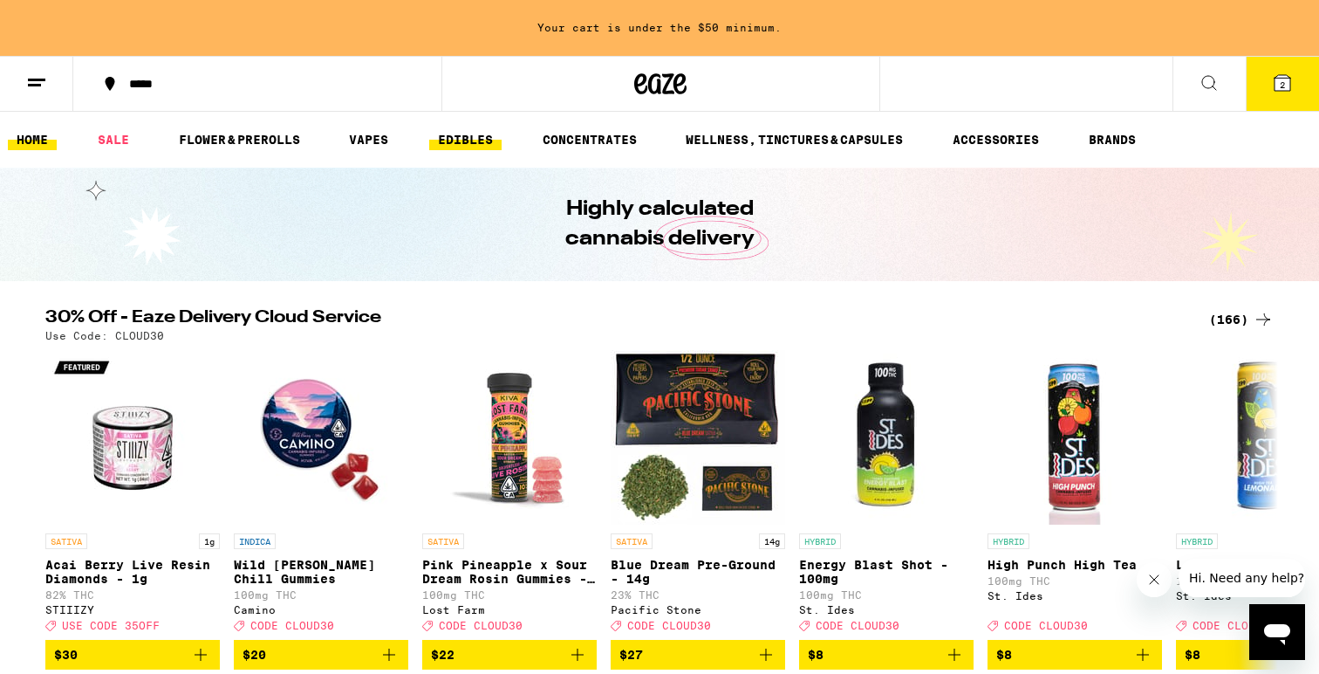
click at [450, 134] on link "EDIBLES" at bounding box center [465, 139] width 72 height 21
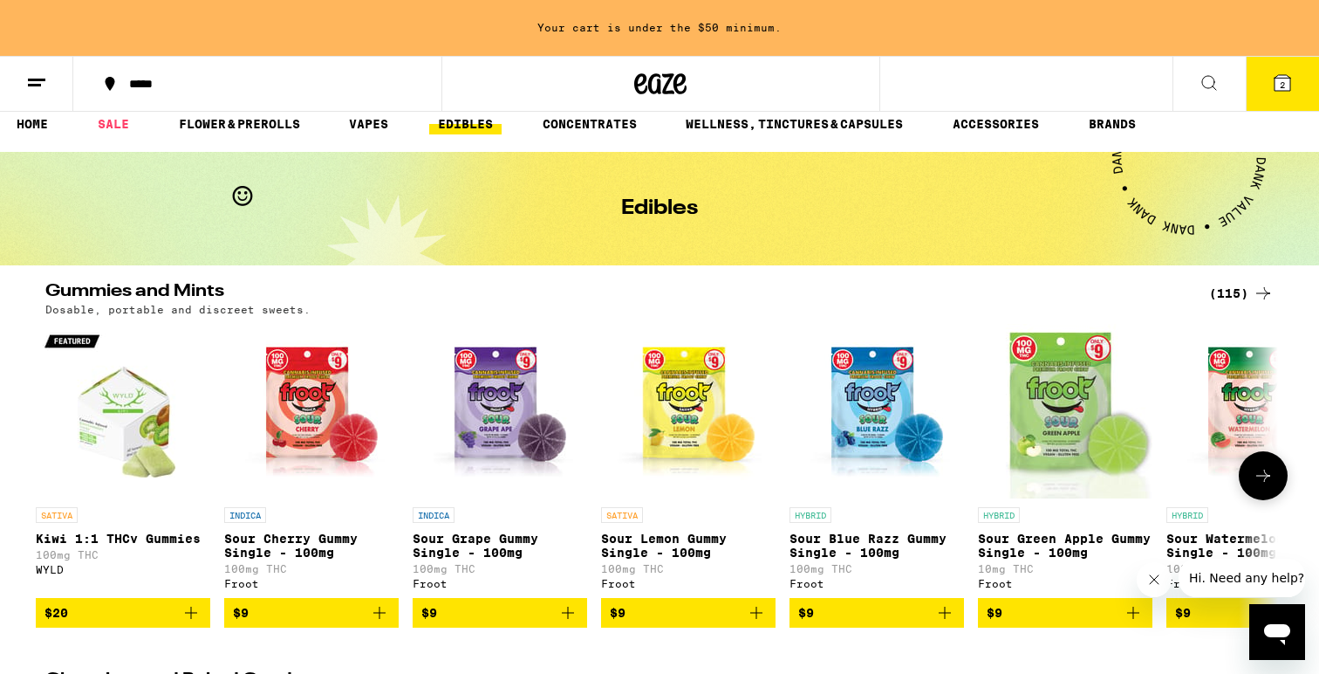
scroll to position [58, 0]
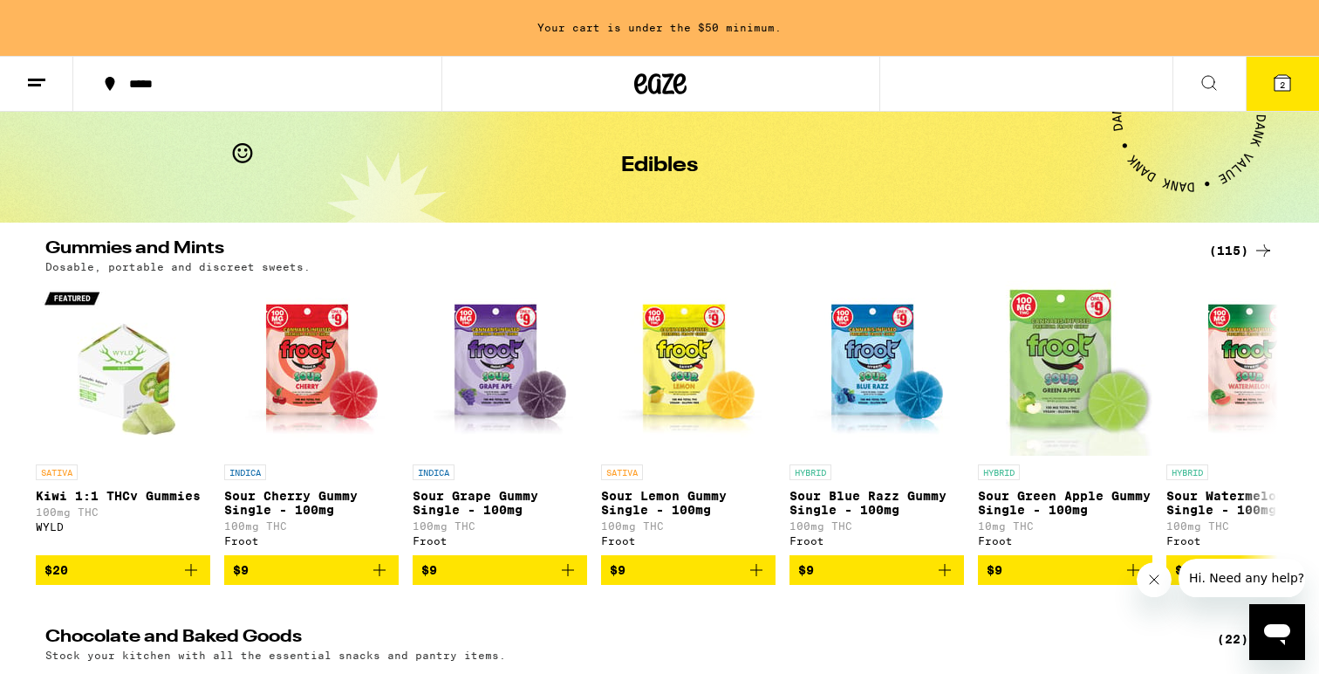
click at [1240, 253] on div "(115)" at bounding box center [1241, 250] width 65 height 21
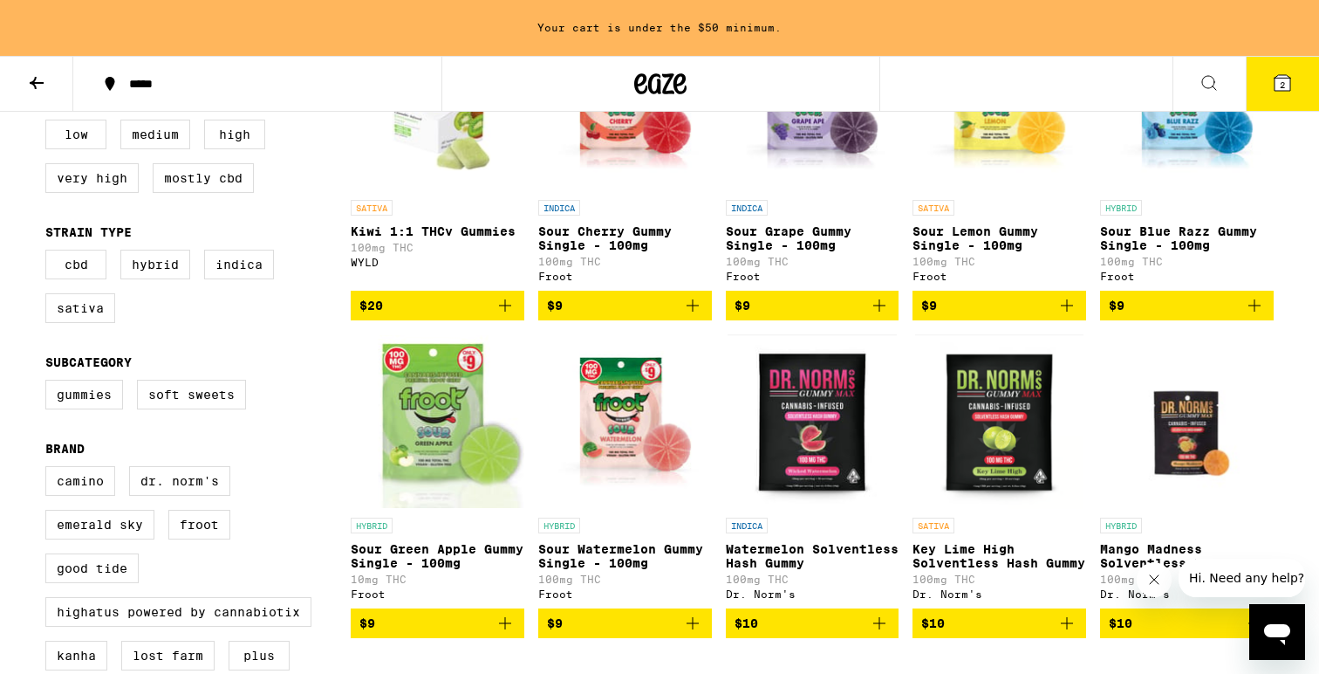
scroll to position [295, 0]
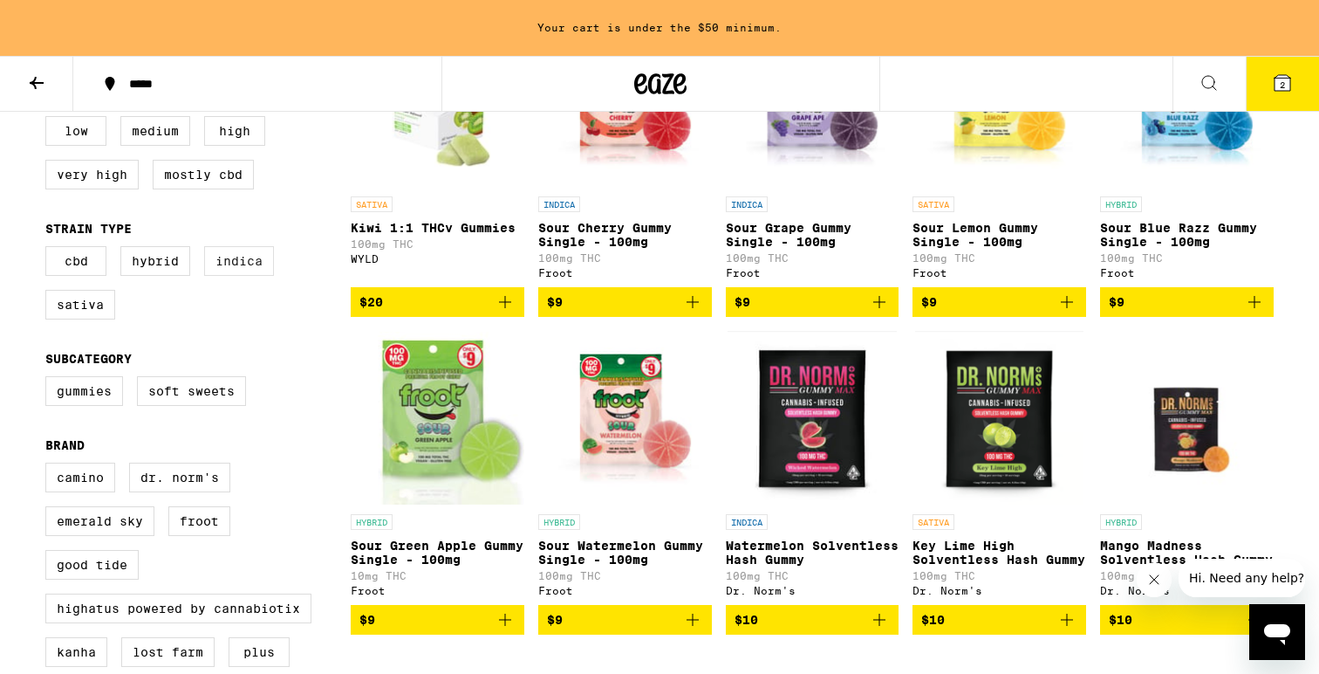
click at [222, 276] on label "Indica" at bounding box center [239, 261] width 70 height 30
click at [50, 250] on input "Indica" at bounding box center [49, 249] width 1 height 1
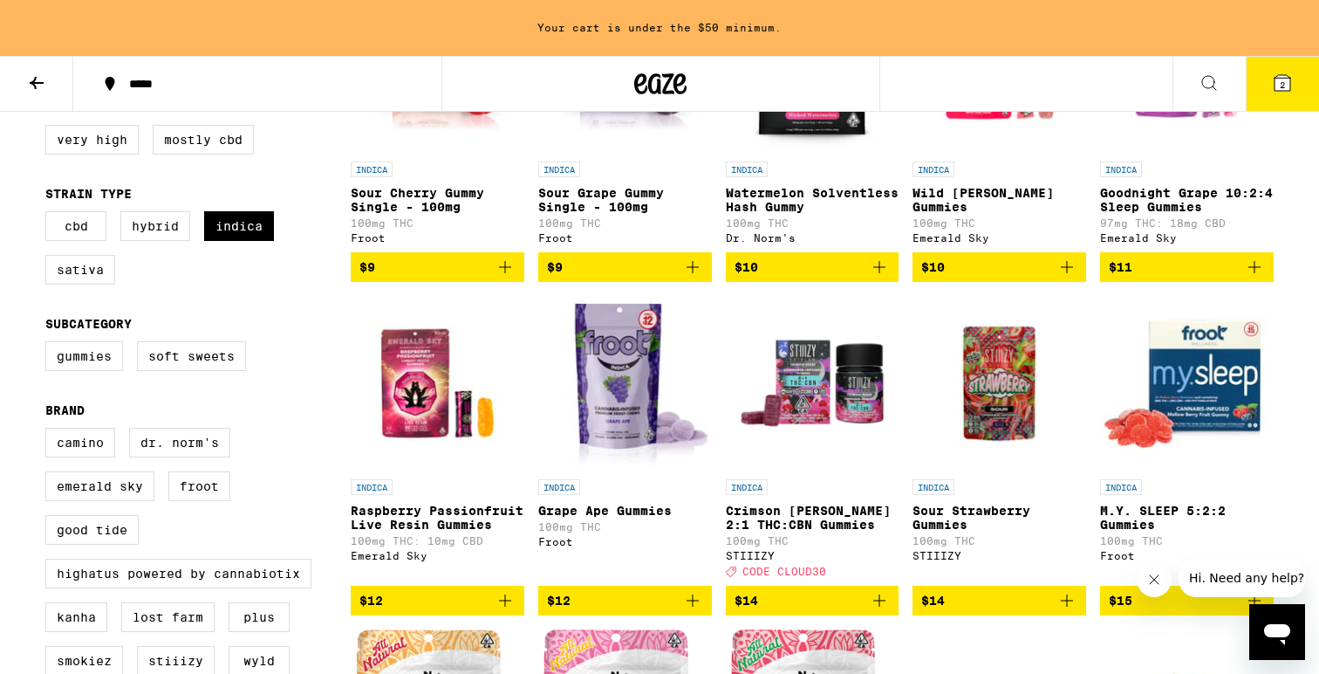
scroll to position [337, 0]
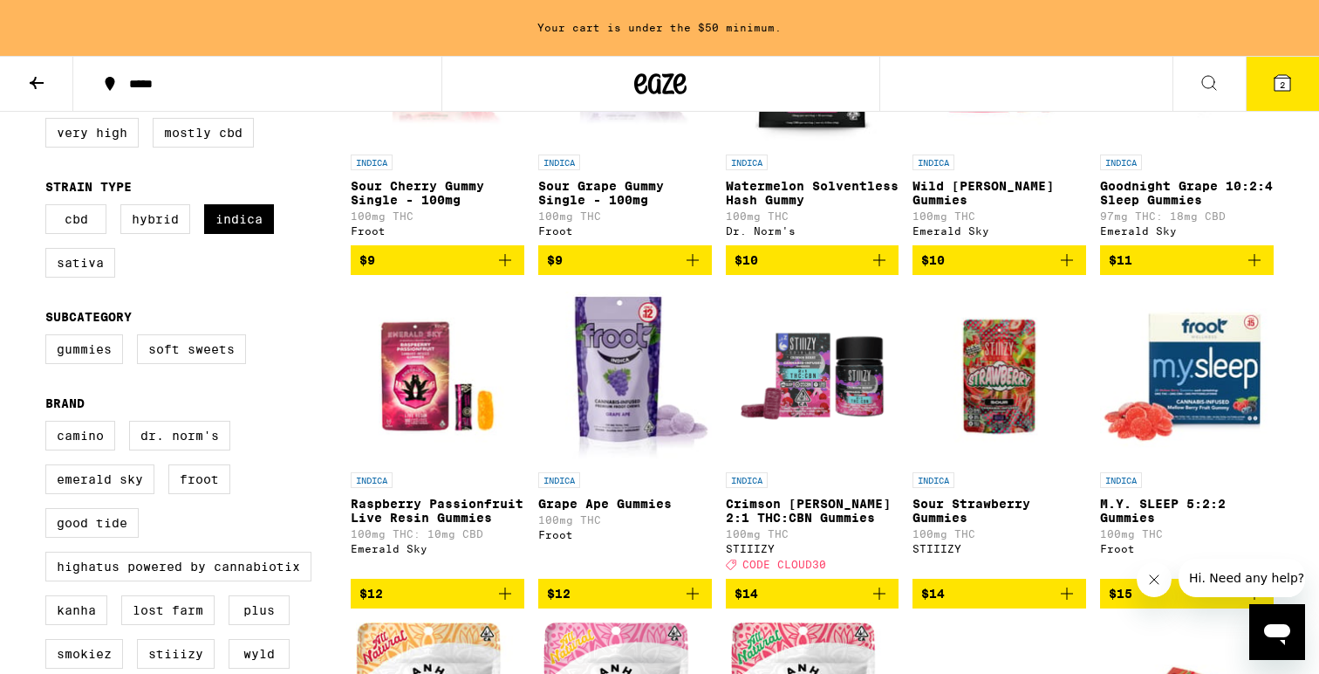
click at [1207, 395] on img "Open page for M.Y. SLEEP 5:2:2 Gummies from Froot" at bounding box center [1187, 376] width 174 height 175
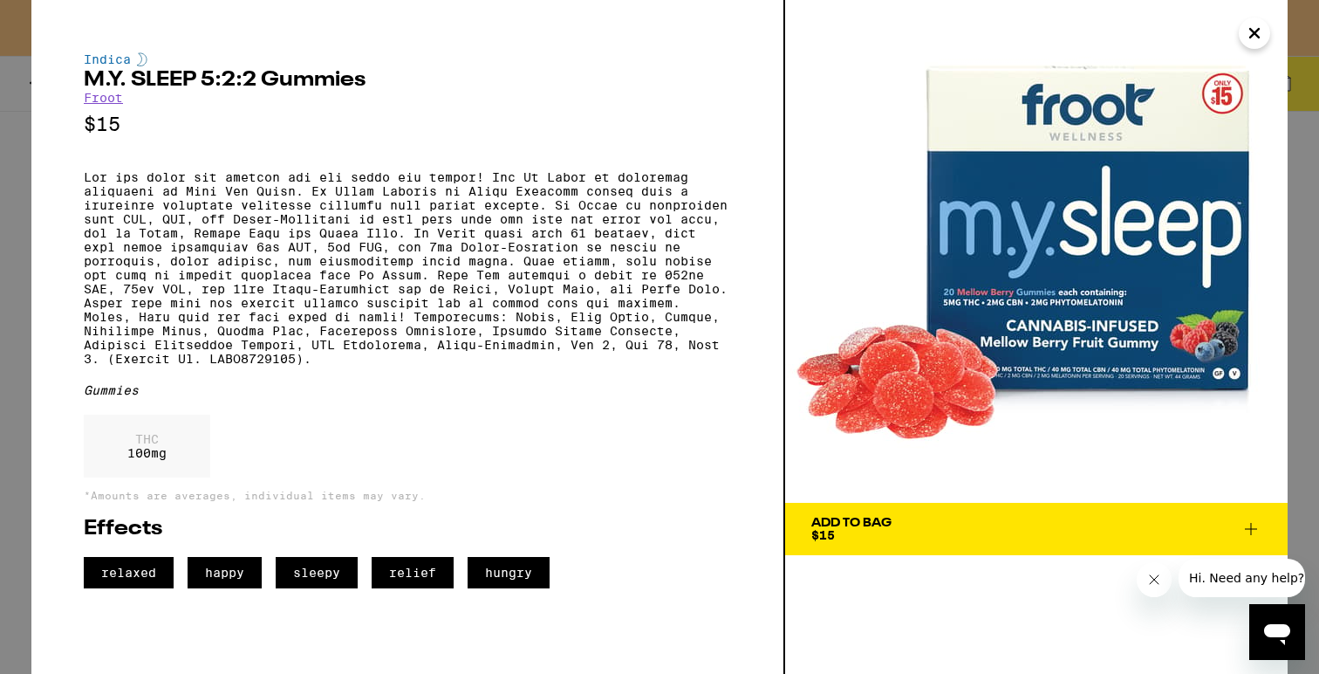
click at [1257, 26] on icon "Close" at bounding box center [1254, 33] width 21 height 26
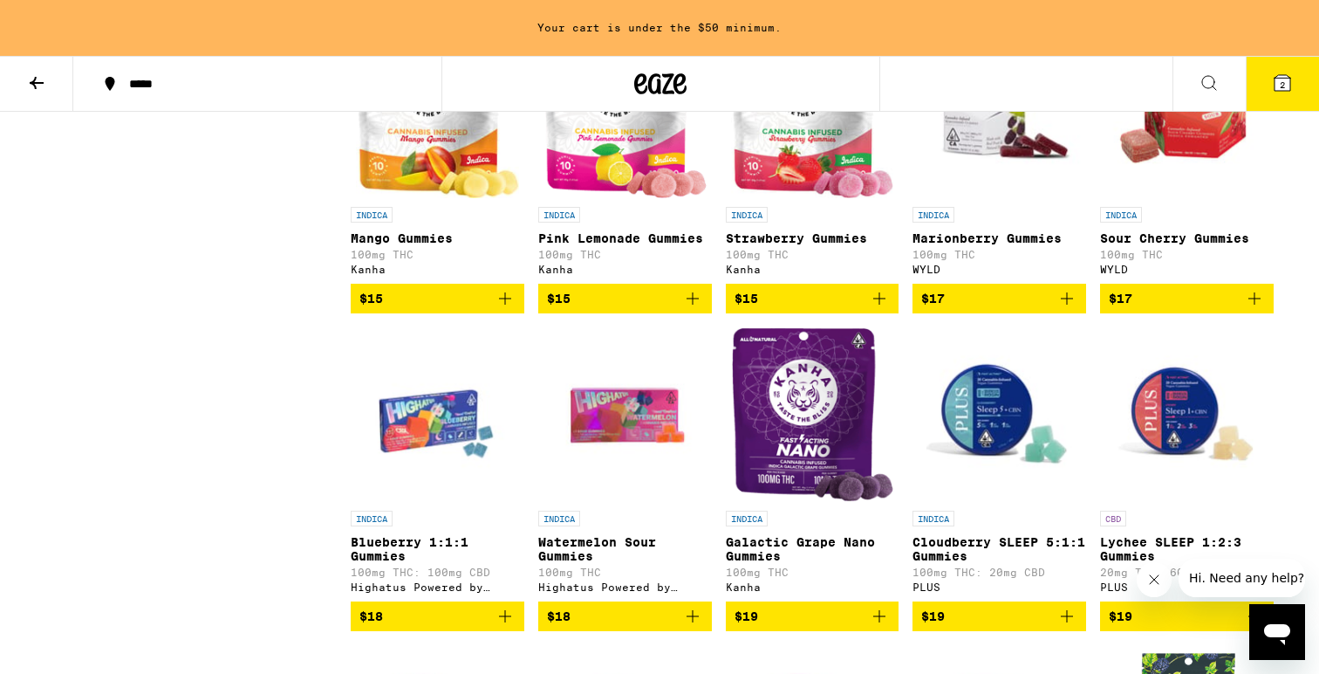
scroll to position [944, 0]
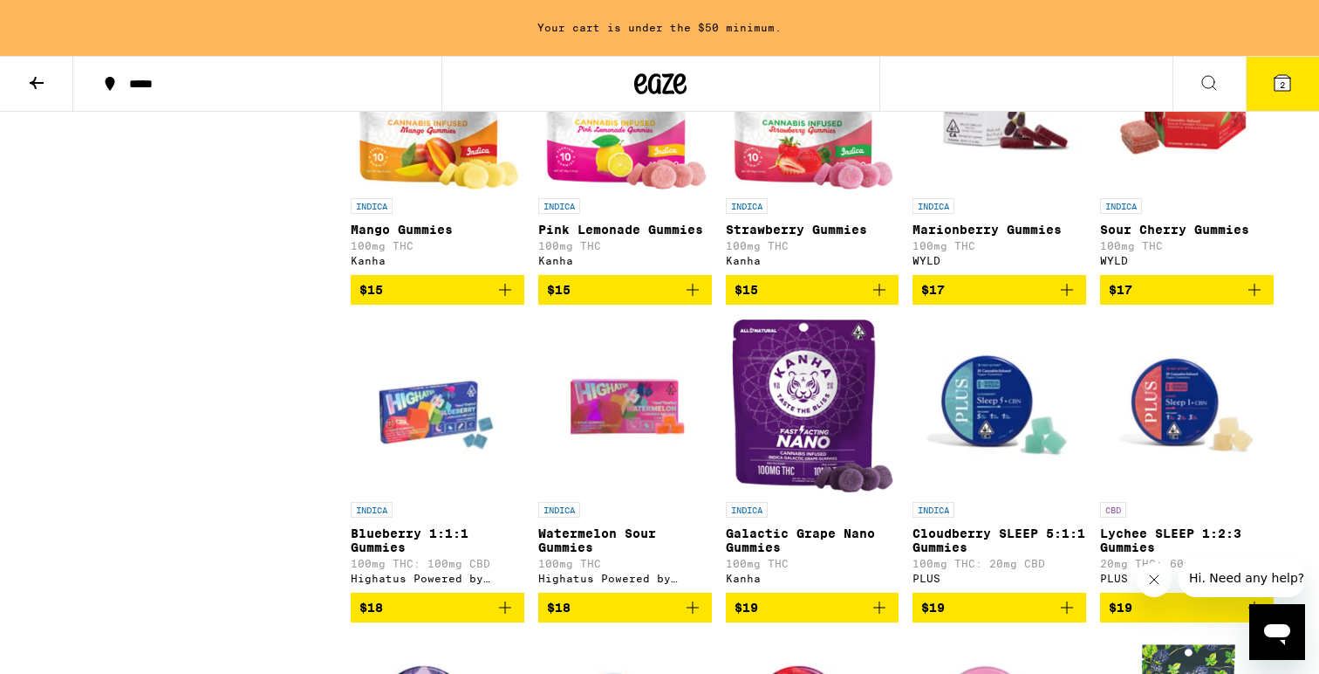
click at [989, 418] on img "Open page for Cloudberry SLEEP 5:1:1 Gummies from PLUS" at bounding box center [1000, 405] width 174 height 175
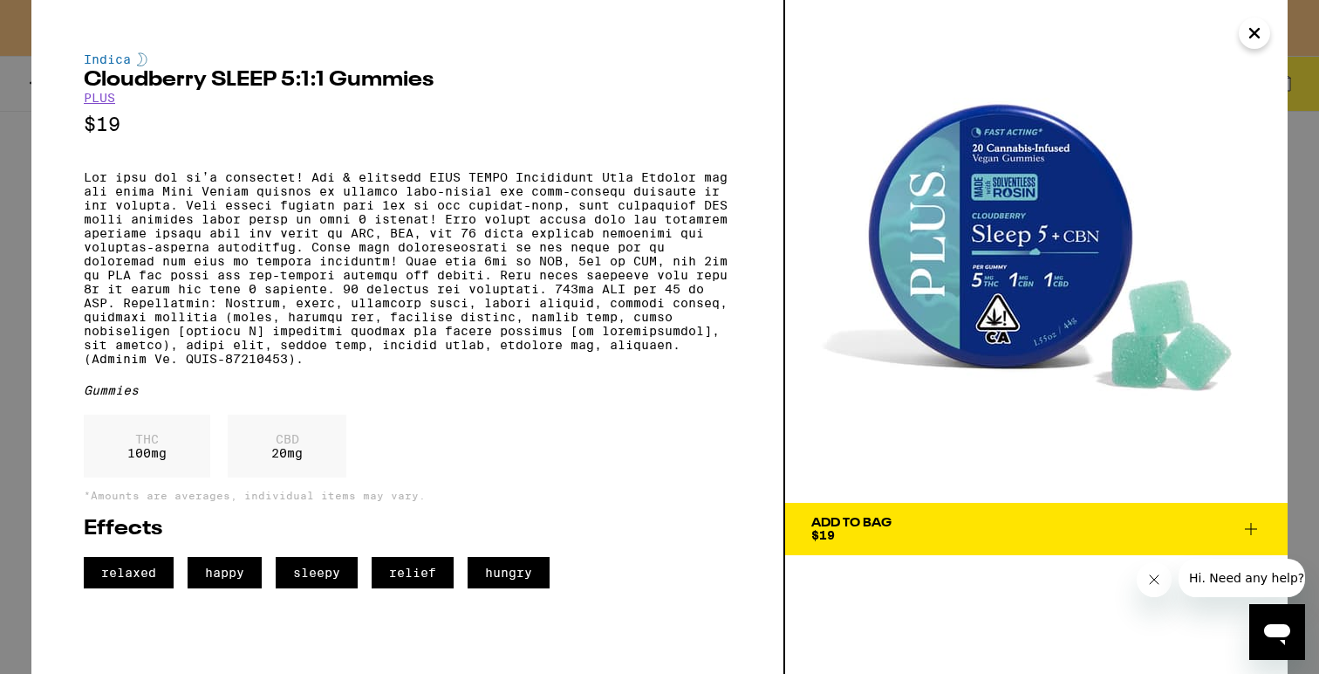
click at [1248, 33] on icon "Close" at bounding box center [1254, 33] width 21 height 26
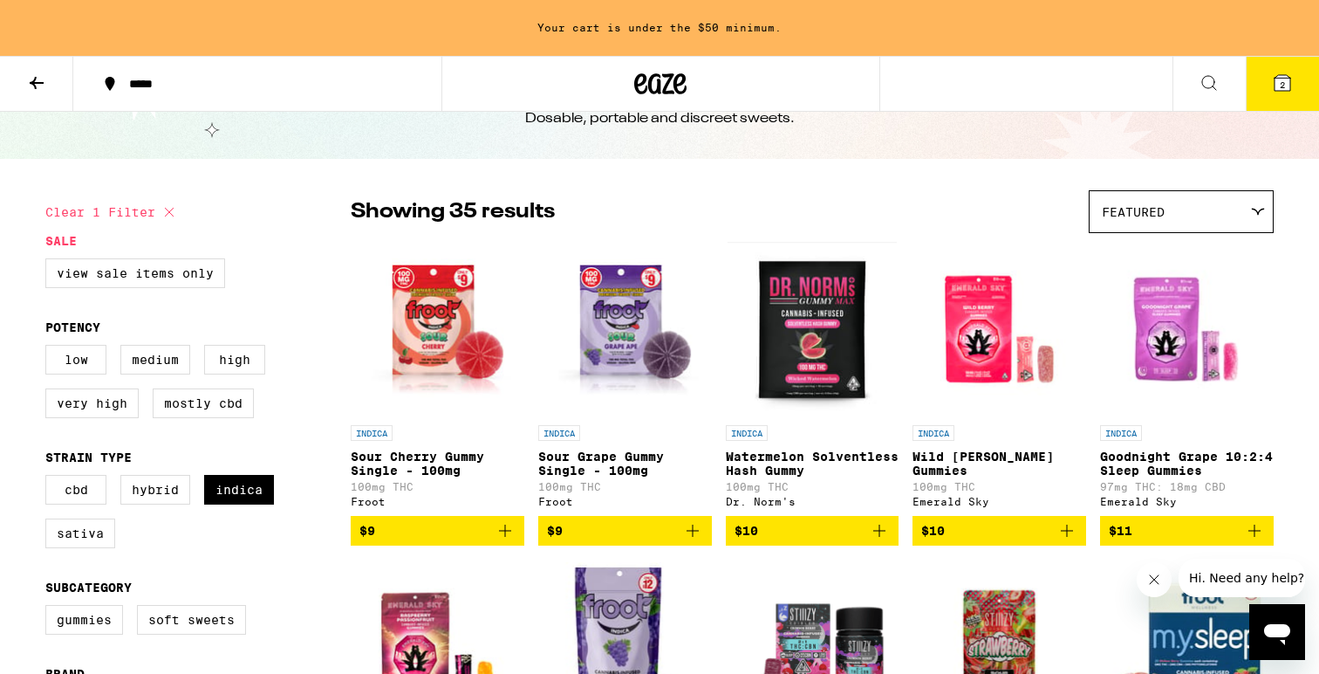
scroll to position [113, 0]
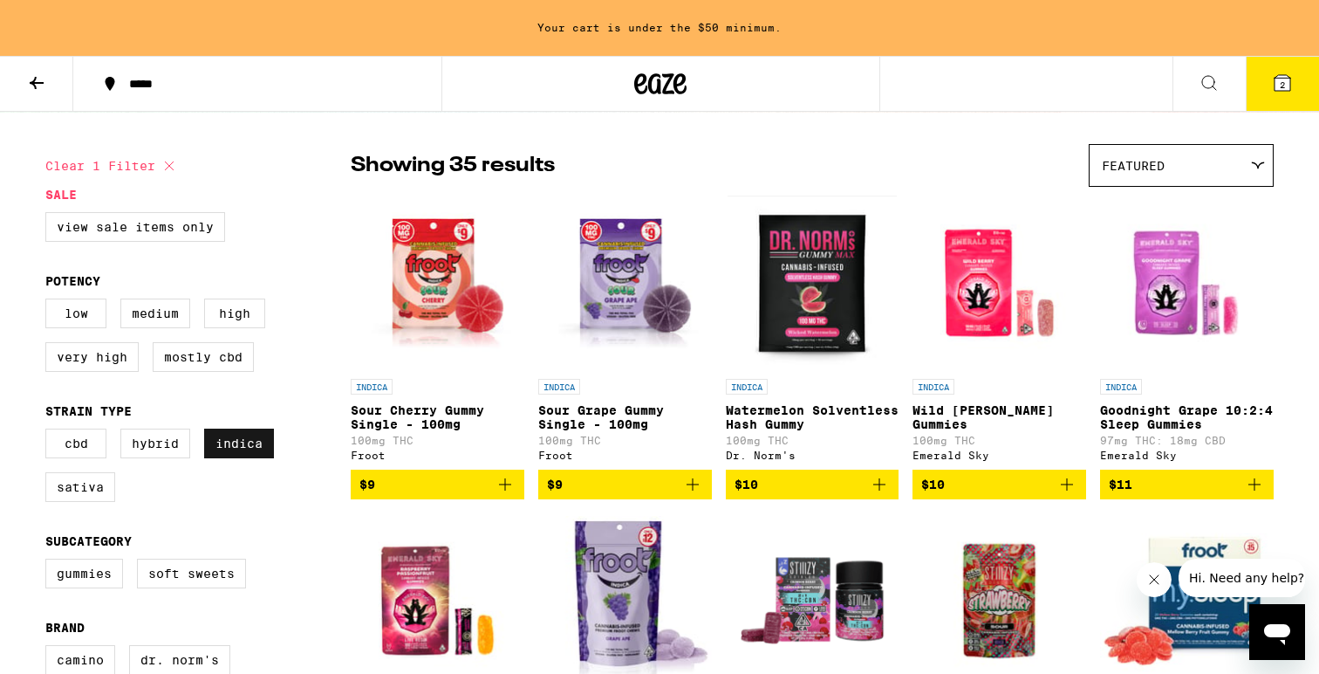
click at [255, 453] on label "Indica" at bounding box center [239, 443] width 70 height 30
click at [50, 432] on input "Indica" at bounding box center [49, 431] width 1 height 1
checkbox input "false"
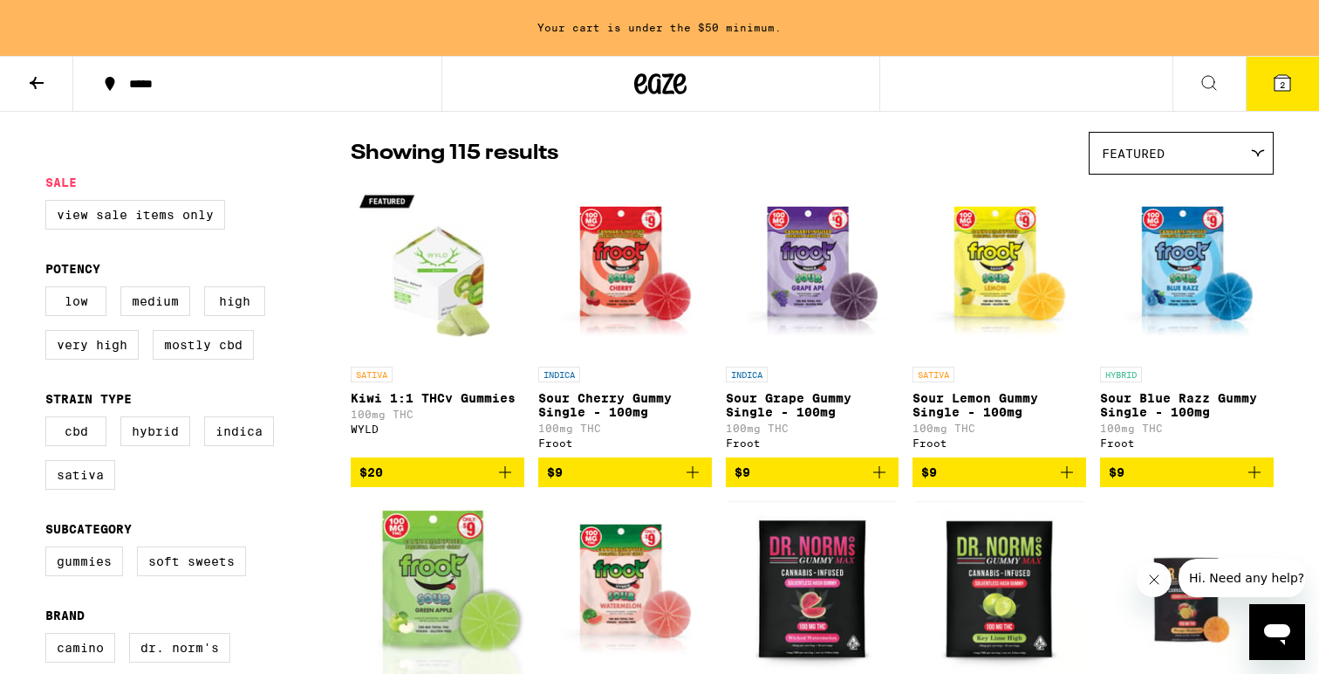
scroll to position [142, 0]
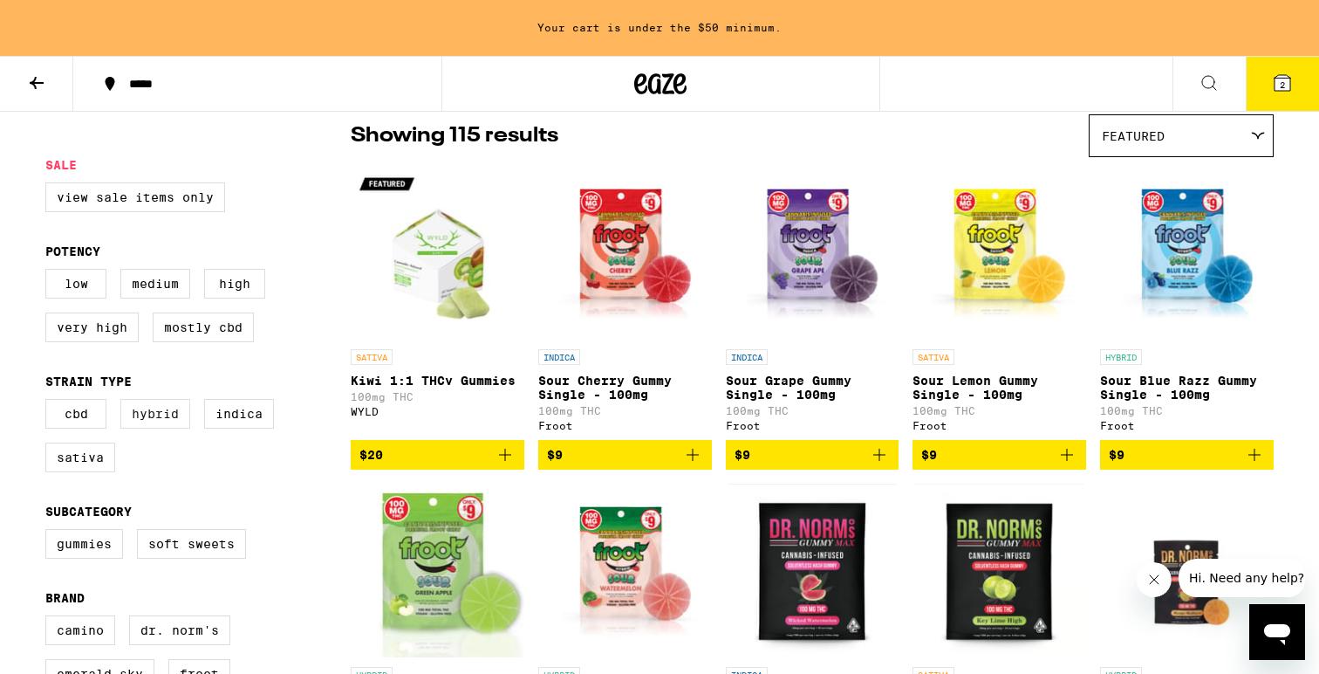
click at [150, 428] on label "Hybrid" at bounding box center [155, 414] width 70 height 30
click at [50, 402] on input "Hybrid" at bounding box center [49, 401] width 1 height 1
checkbox input "true"
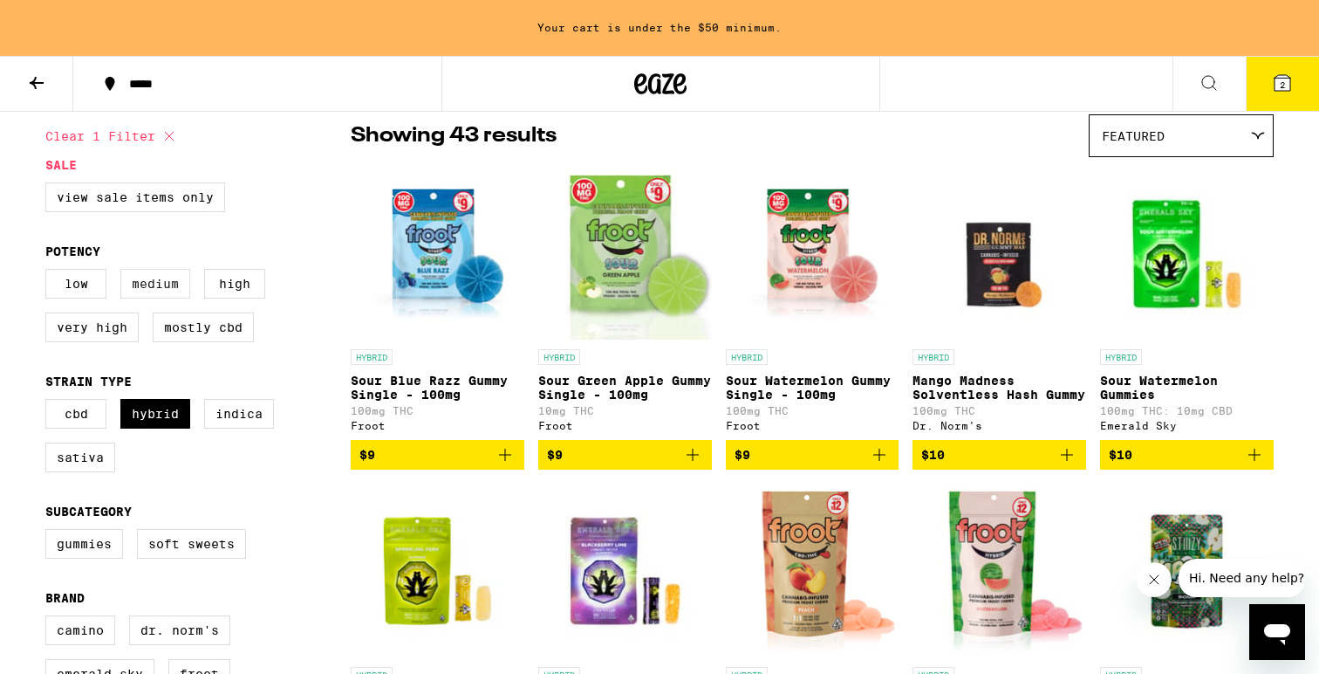
click at [149, 292] on label "Medium" at bounding box center [155, 284] width 70 height 30
click at [50, 272] on input "Medium" at bounding box center [49, 271] width 1 height 1
checkbox input "true"
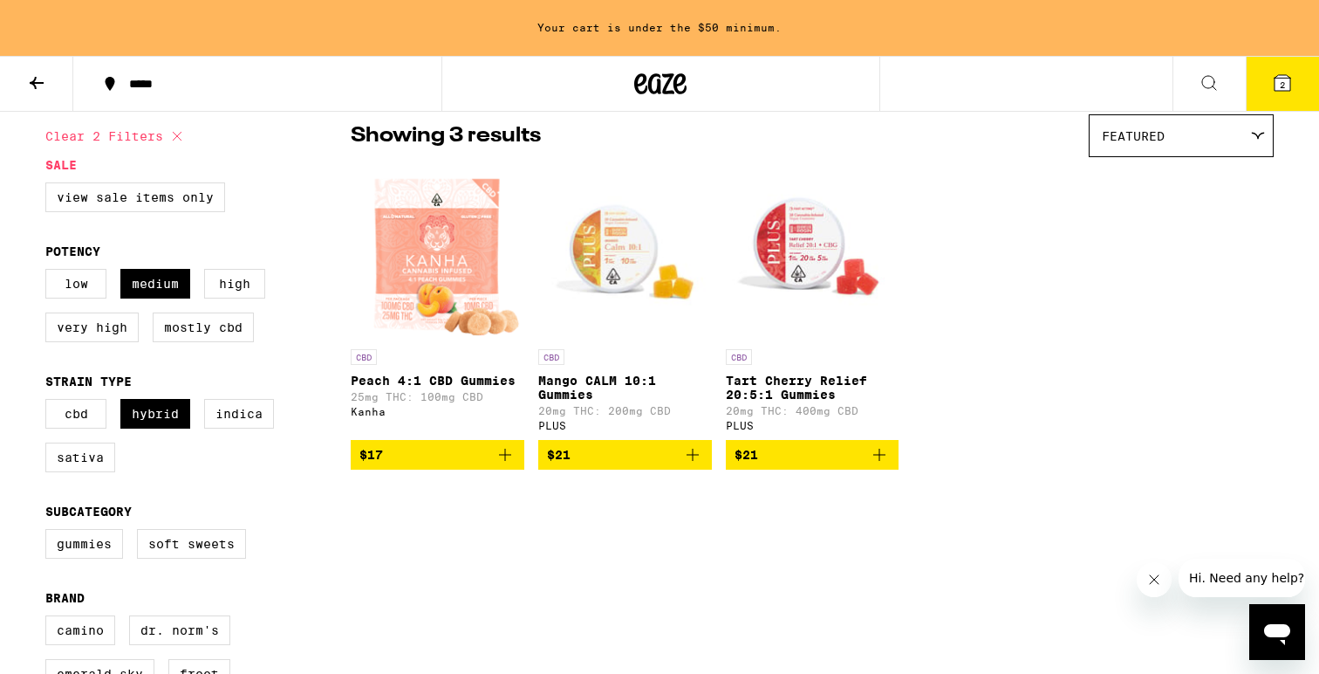
click at [628, 266] on img "Open page for Mango CALM 10:1 Gummies from PLUS" at bounding box center [625, 253] width 174 height 175
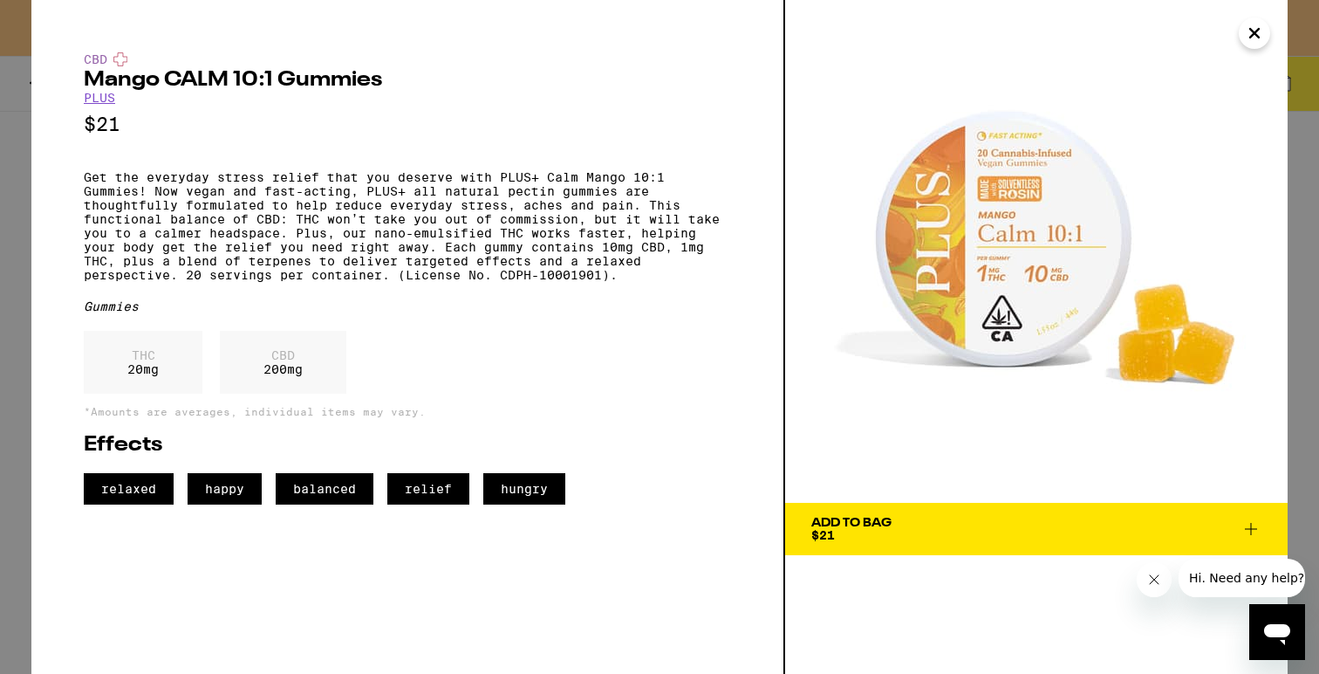
click at [924, 522] on span "Add To Bag $21" at bounding box center [1036, 529] width 450 height 24
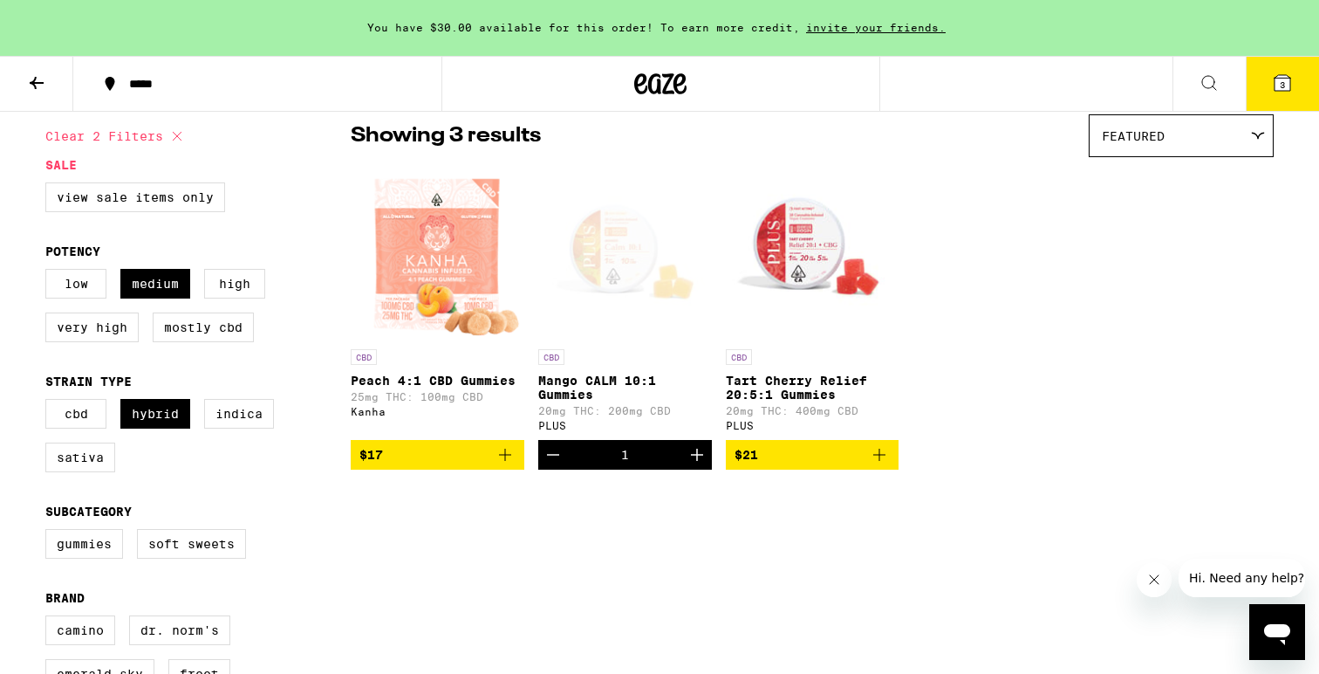
click at [1283, 88] on span "3" at bounding box center [1282, 84] width 5 height 10
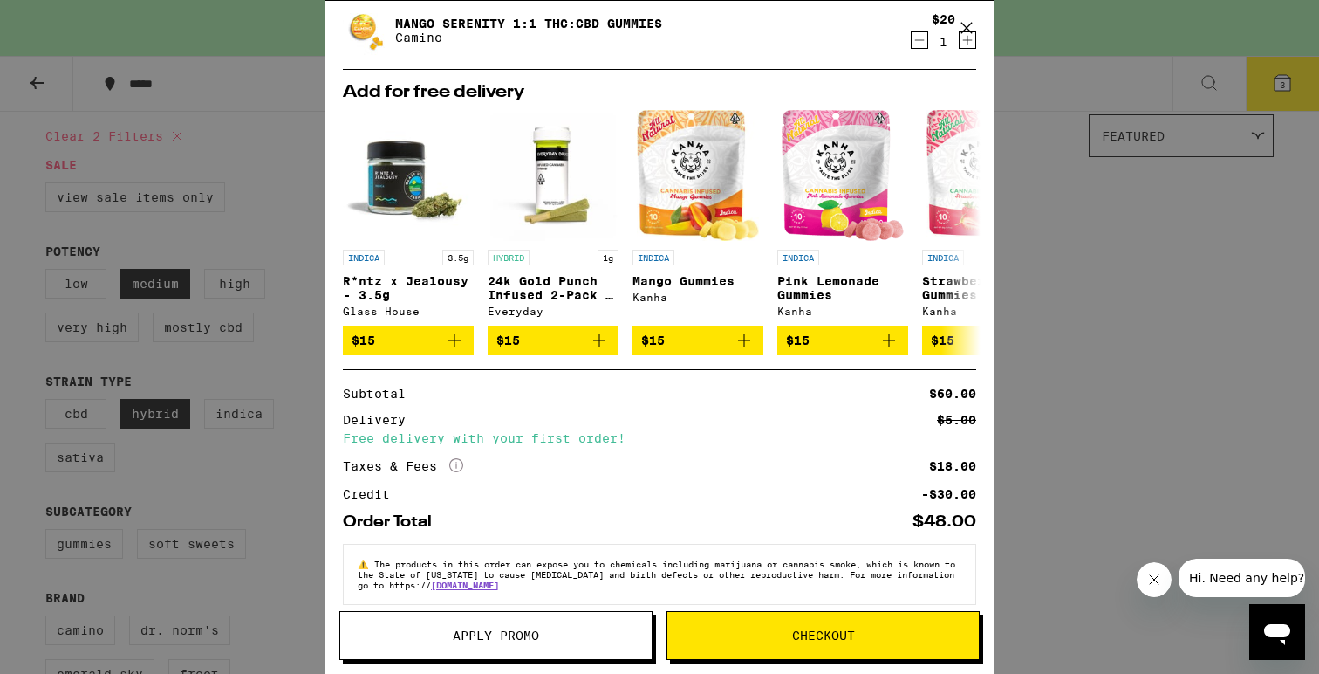
scroll to position [263, 0]
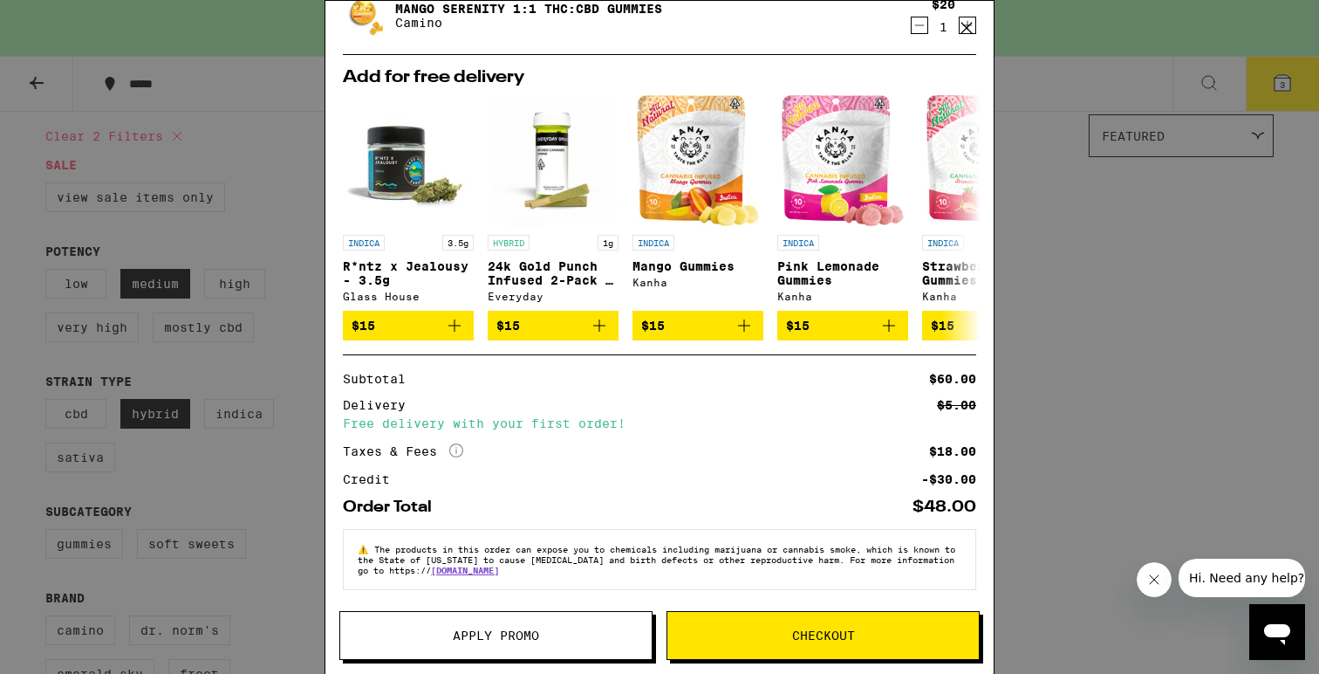
click at [826, 629] on span "Checkout" at bounding box center [823, 635] width 63 height 12
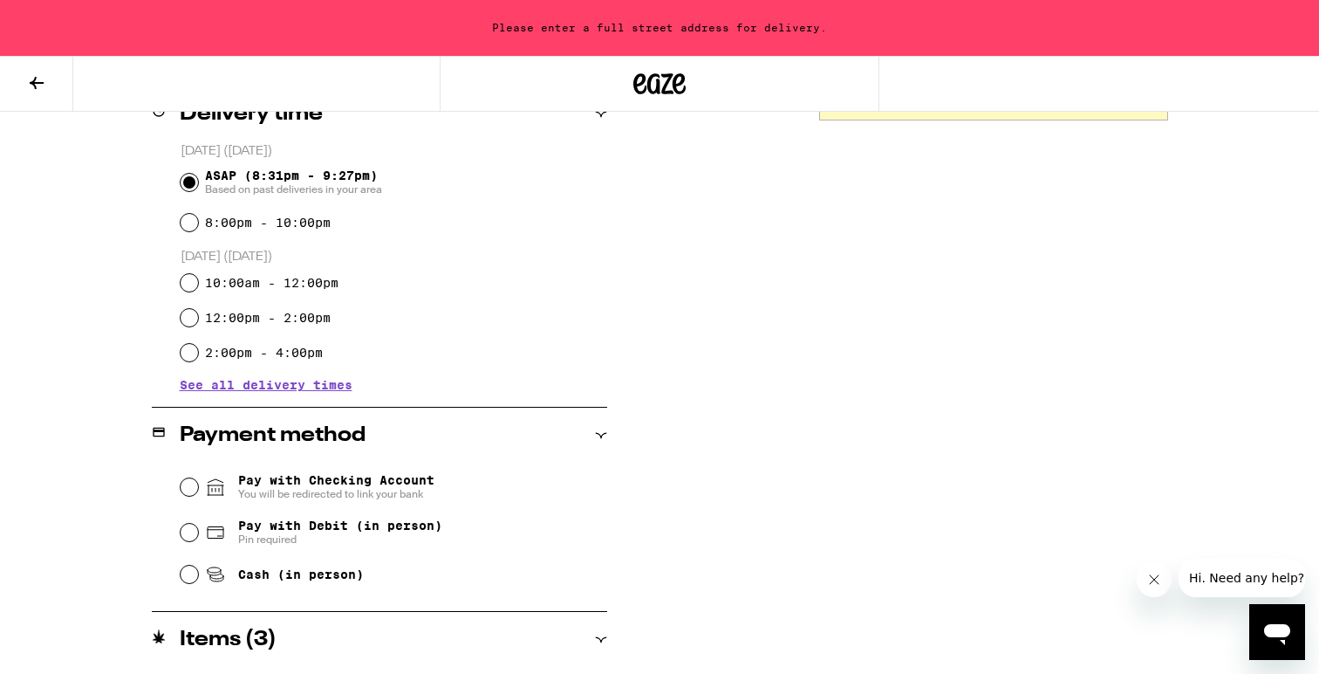
scroll to position [458, 0]
click at [206, 532] on icon at bounding box center [215, 531] width 21 height 21
click at [198, 532] on input "Pay with Debit (in person) Pin required" at bounding box center [189, 531] width 17 height 17
radio input "true"
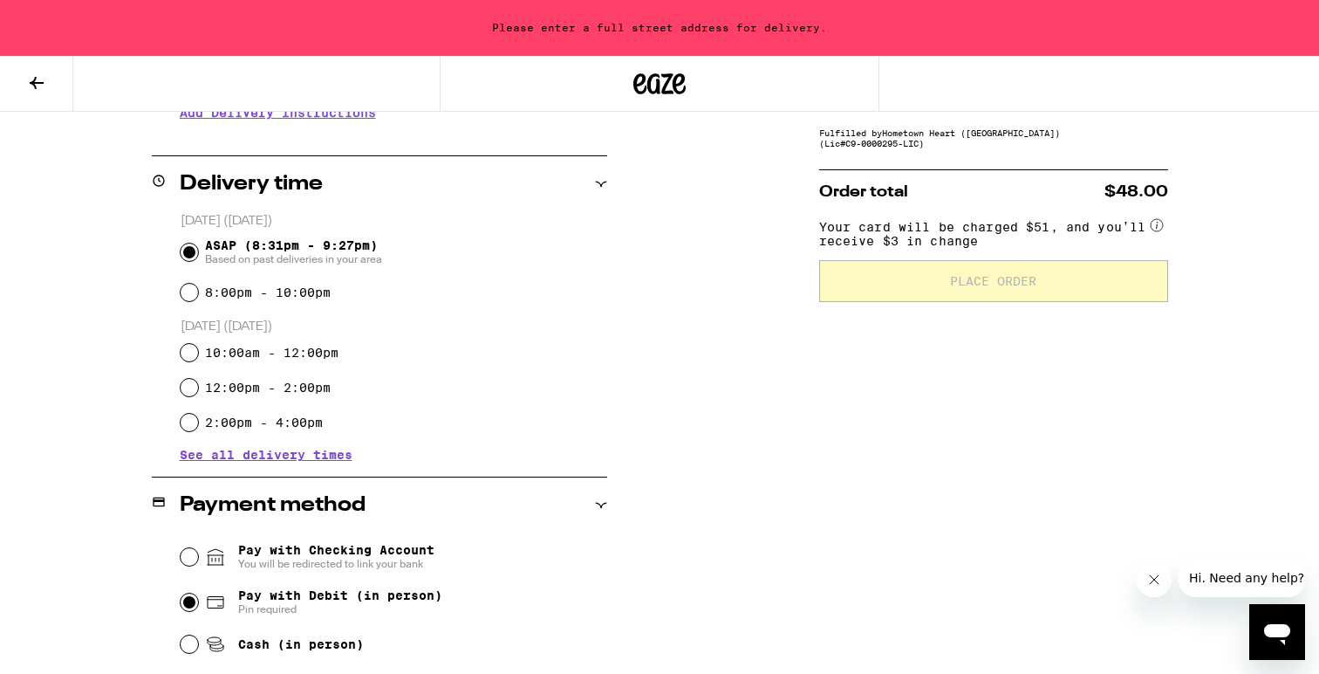
scroll to position [640, 0]
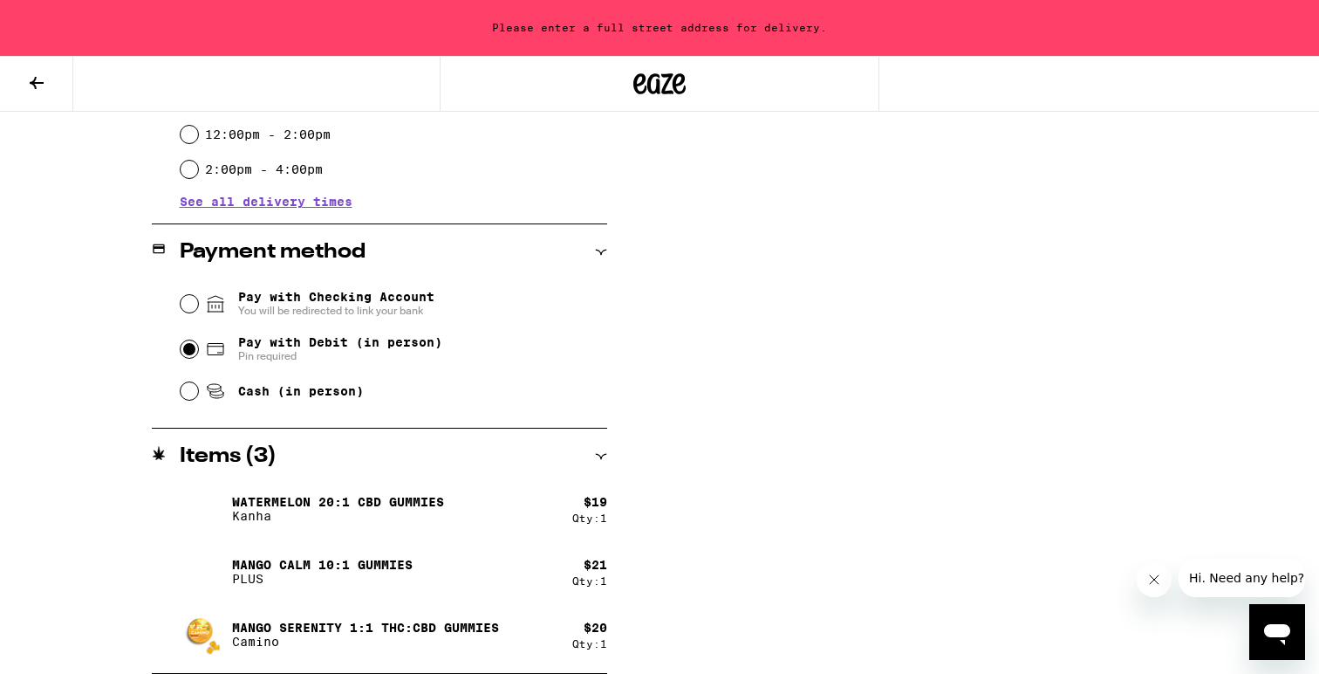
click at [117, 349] on div "**********" at bounding box center [659, 150] width 1256 height 1047
click at [188, 394] on input "Cash (in person)" at bounding box center [189, 390] width 17 height 17
radio input "true"
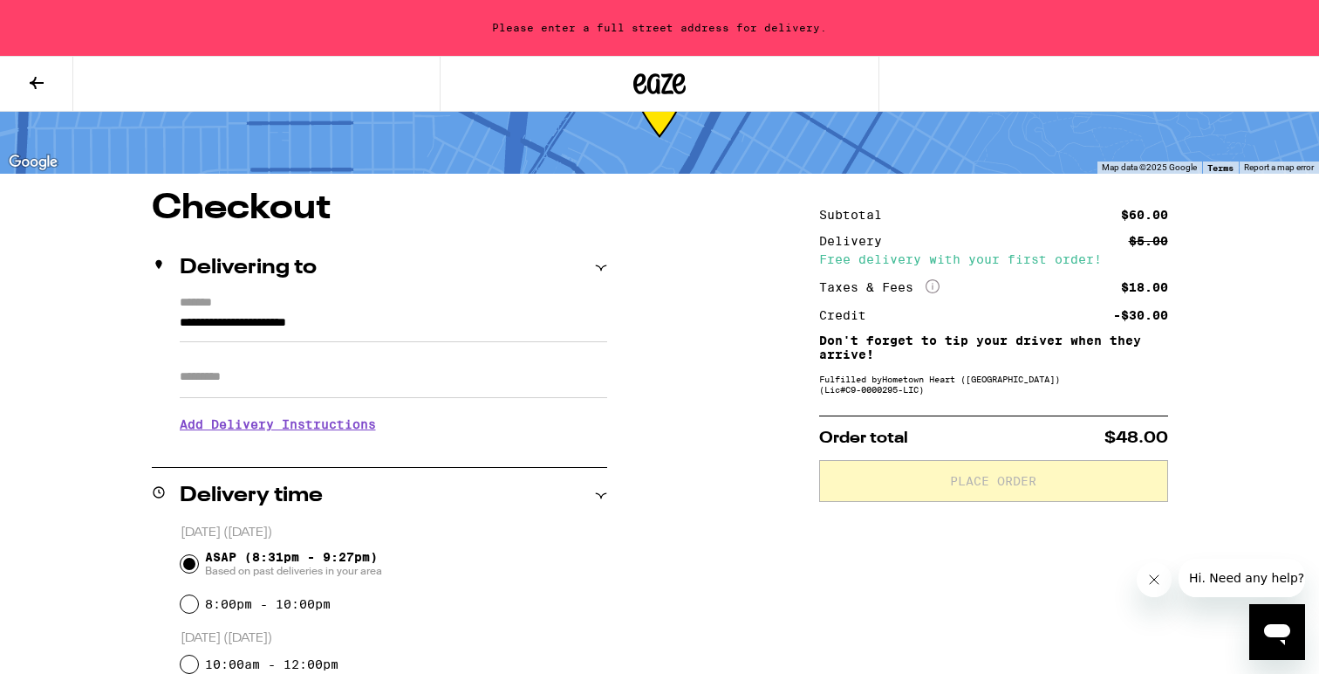
scroll to position [98, 0]
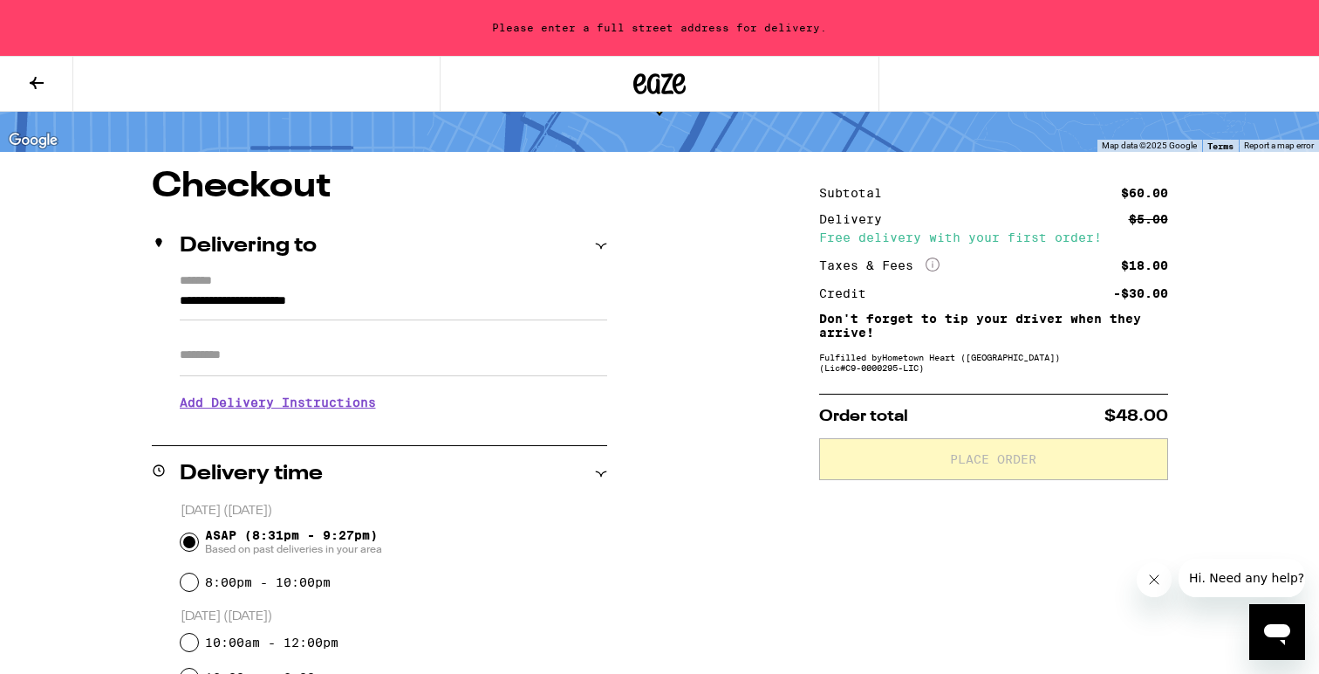
click at [178, 301] on div "**********" at bounding box center [379, 349] width 455 height 151
click at [182, 300] on input "**********" at bounding box center [394, 306] width 428 height 30
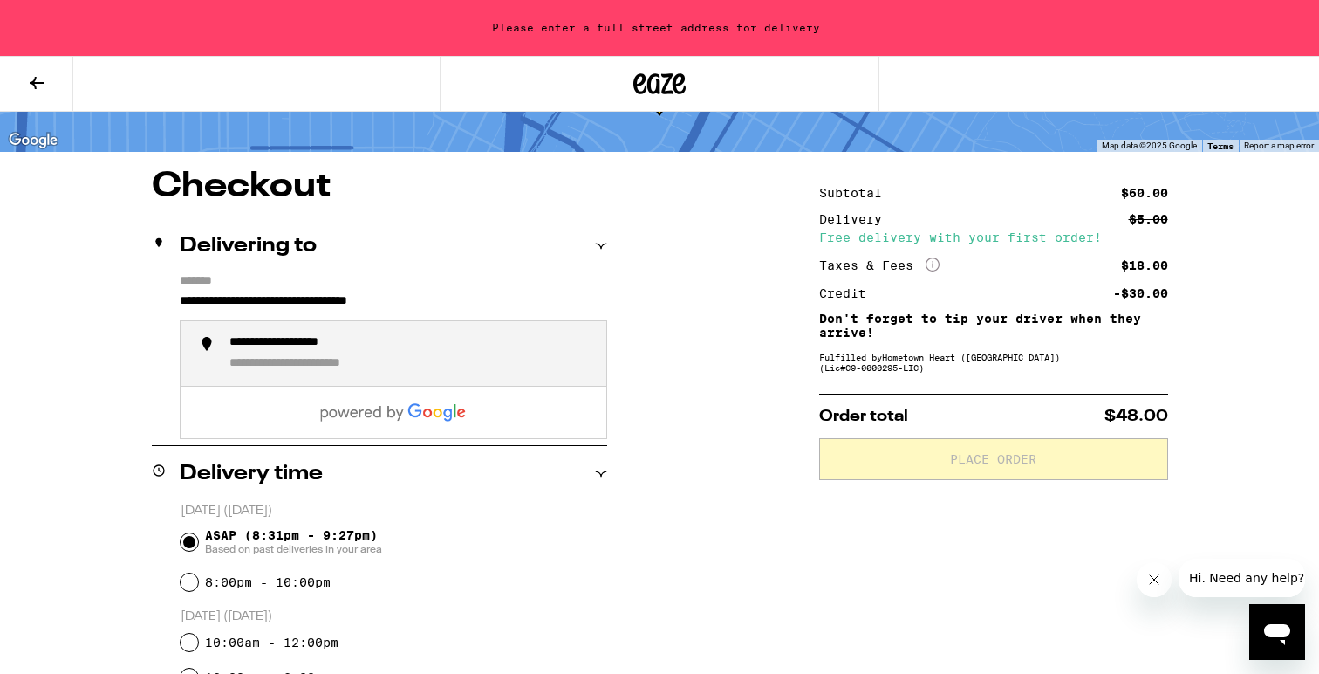
click at [263, 358] on div "**********" at bounding box center [410, 354] width 363 height 38
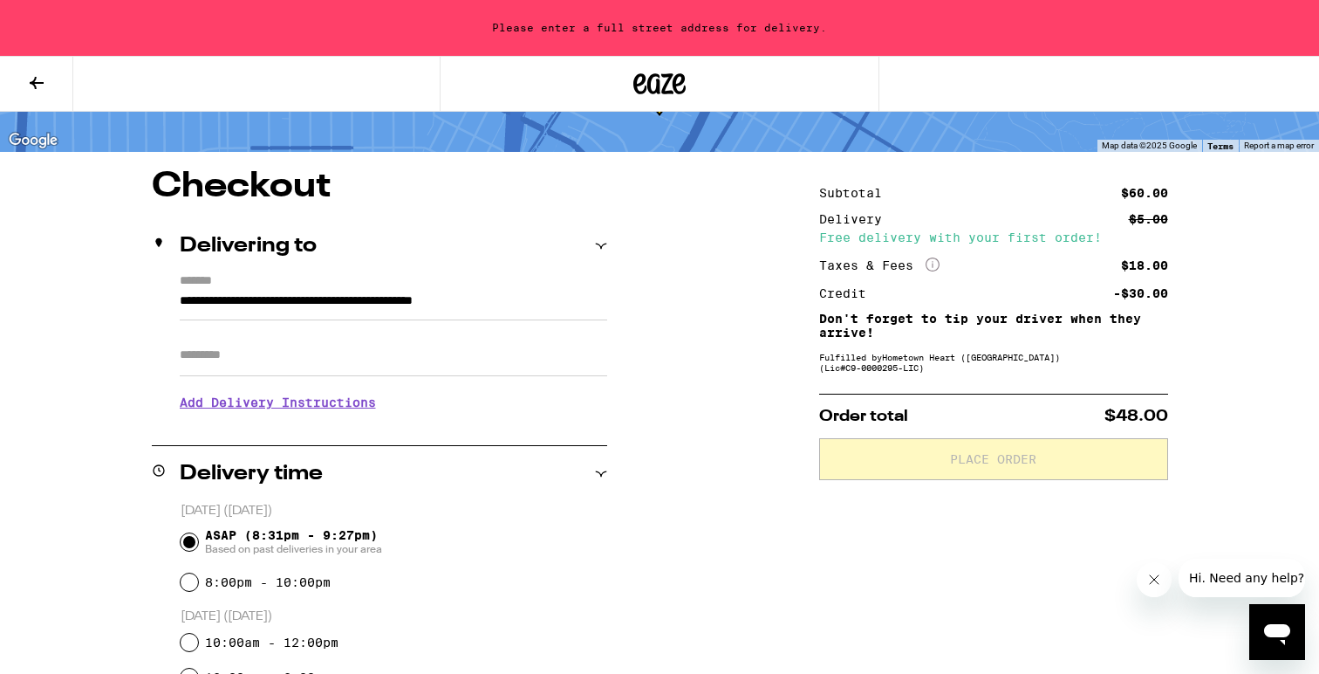
type input "**********"
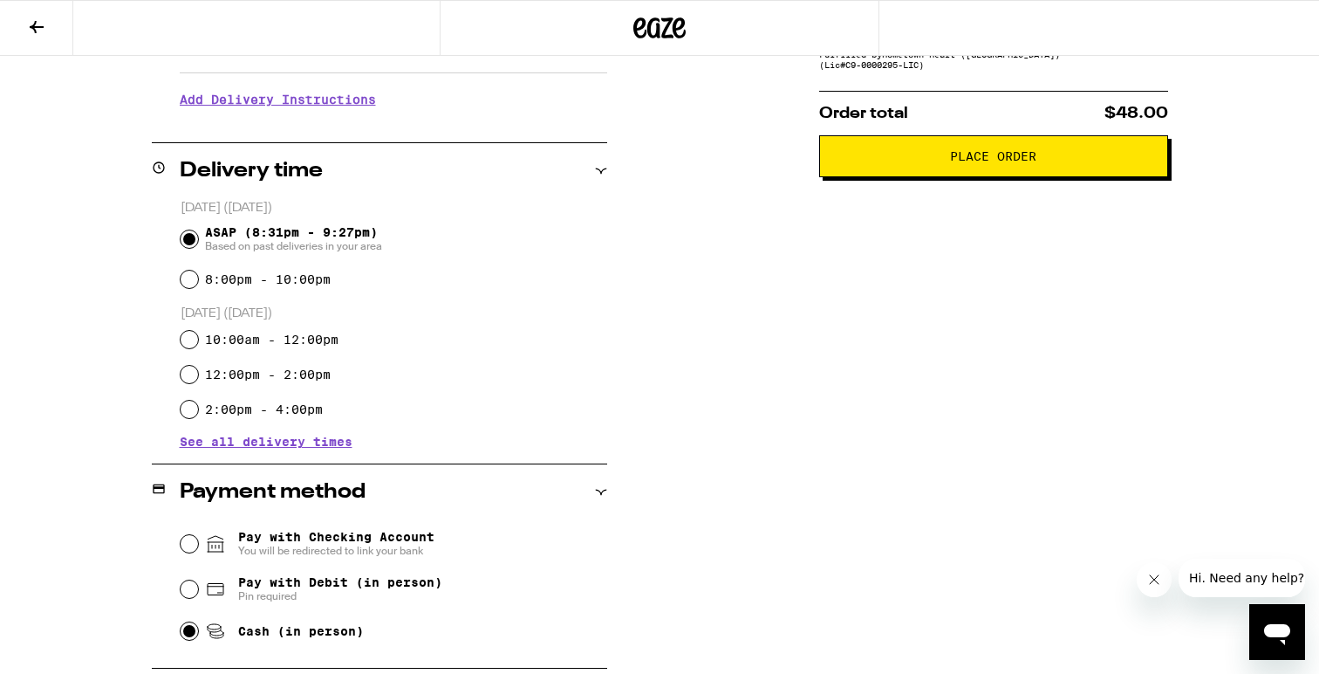
scroll to position [350, 0]
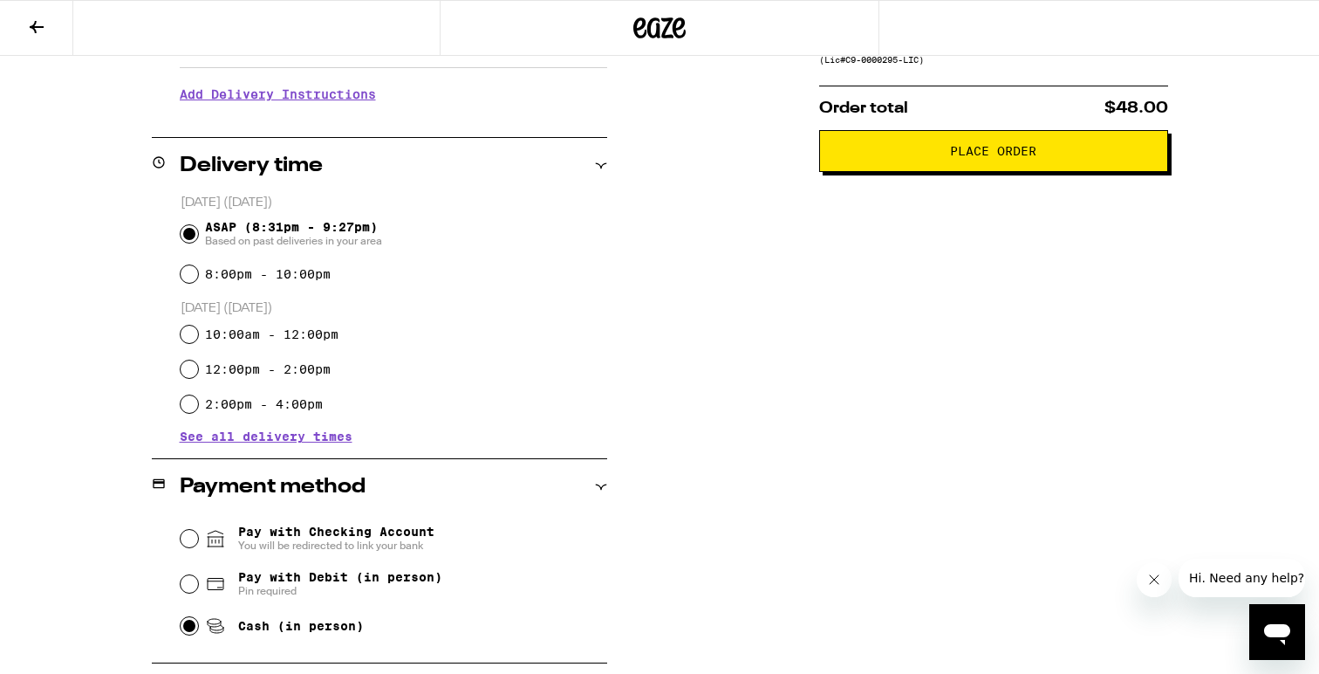
click at [999, 157] on span "Place Order" at bounding box center [993, 151] width 86 height 12
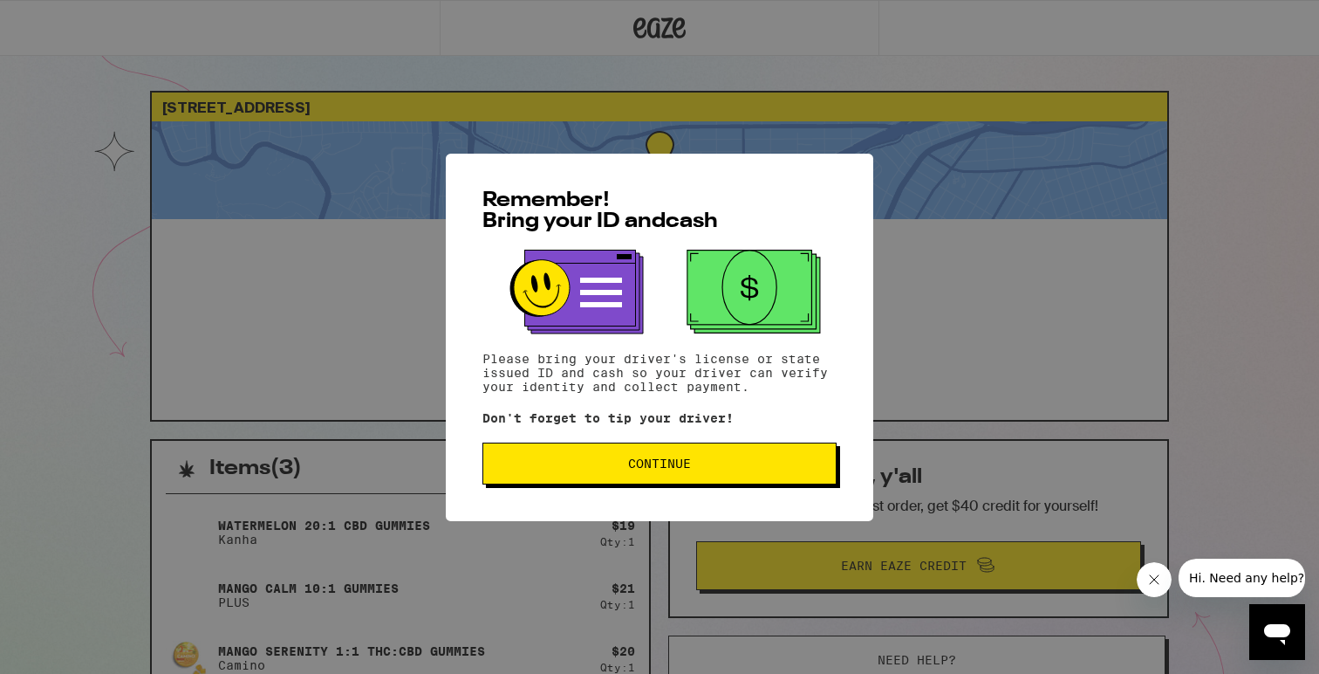
click at [698, 462] on span "Continue" at bounding box center [659, 463] width 325 height 12
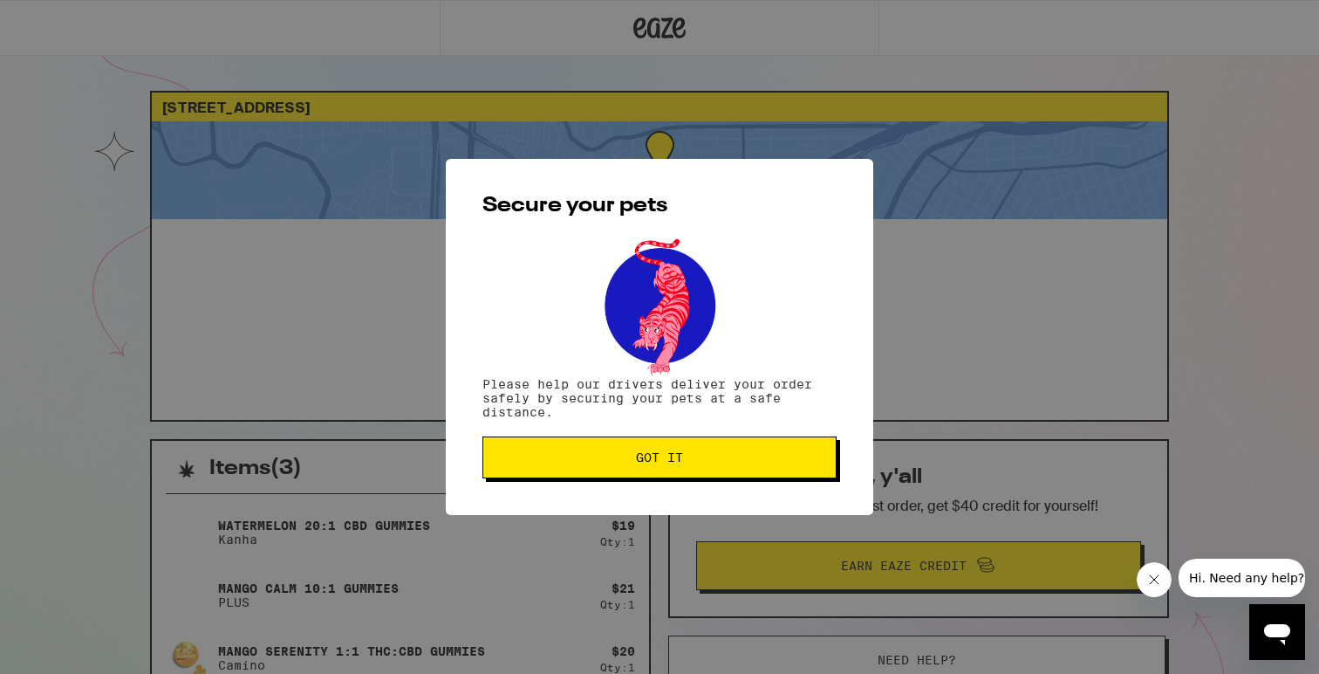
click at [698, 462] on span "Got it" at bounding box center [659, 457] width 325 height 12
